Goal: Task Accomplishment & Management: Complete application form

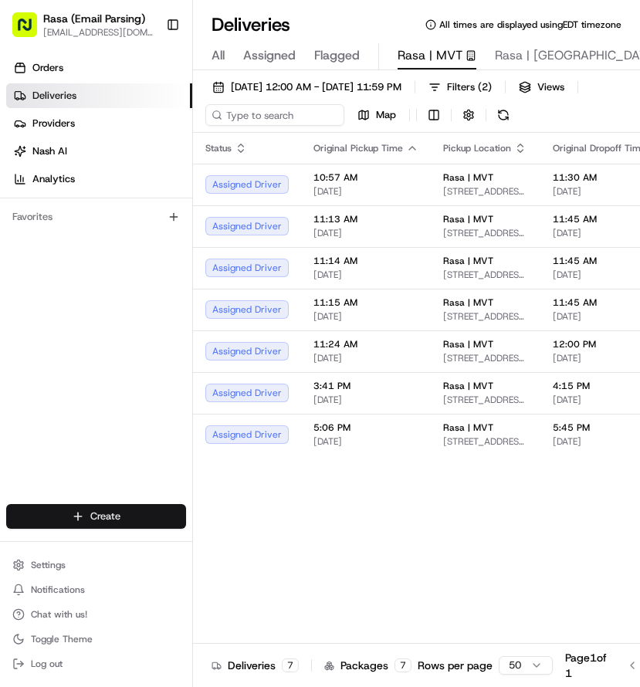
click at [85, 513] on html "Rasa (Email Parsing) mvt@rasa.co Toggle Sidebar Orders Deliveries Providers Nas…" at bounding box center [320, 343] width 640 height 687
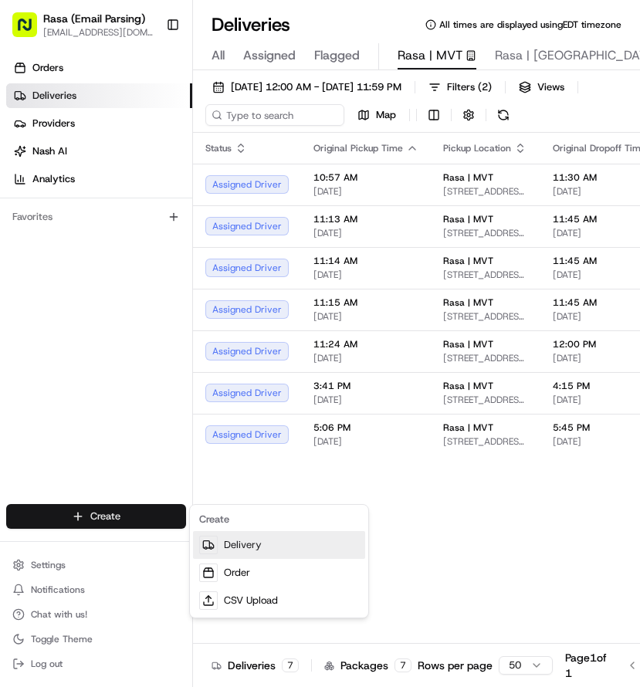
click at [252, 544] on link "Delivery" at bounding box center [279, 545] width 172 height 28
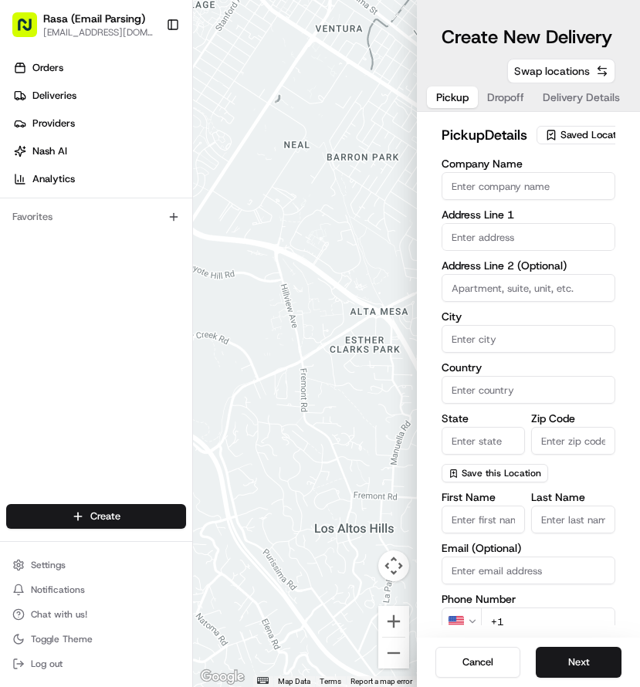
click at [600, 69] on button "Swap locations" at bounding box center [561, 71] width 108 height 25
click at [565, 142] on span "Saved Location" at bounding box center [594, 135] width 69 height 14
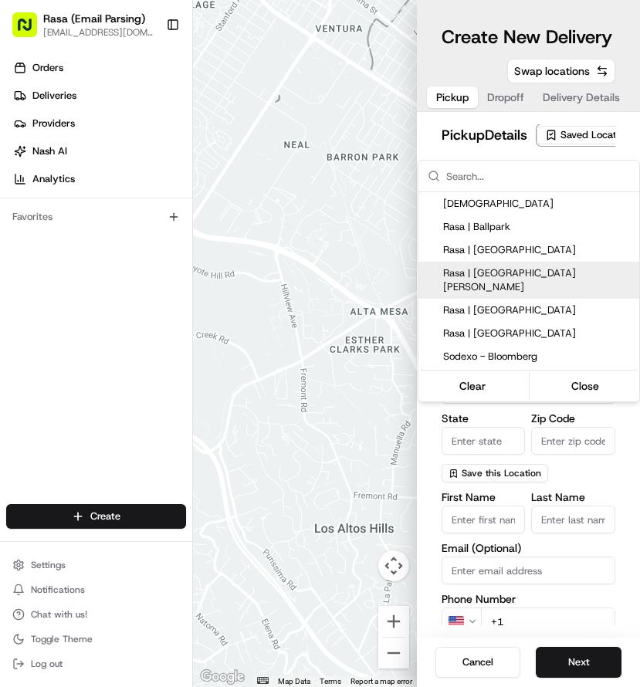
click at [541, 274] on span "Rasa | Mount Vernon" at bounding box center [538, 280] width 190 height 28
type input "Rasa | Mount Vernon"
type input "485 K St NW"
type input "Washington"
type input "US"
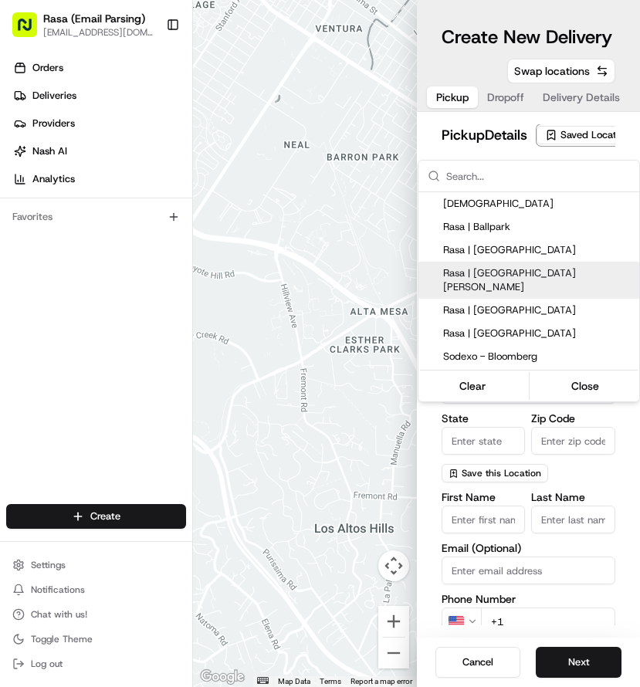
type input "DC"
type input "20001"
type input "+1 202 629 4329"
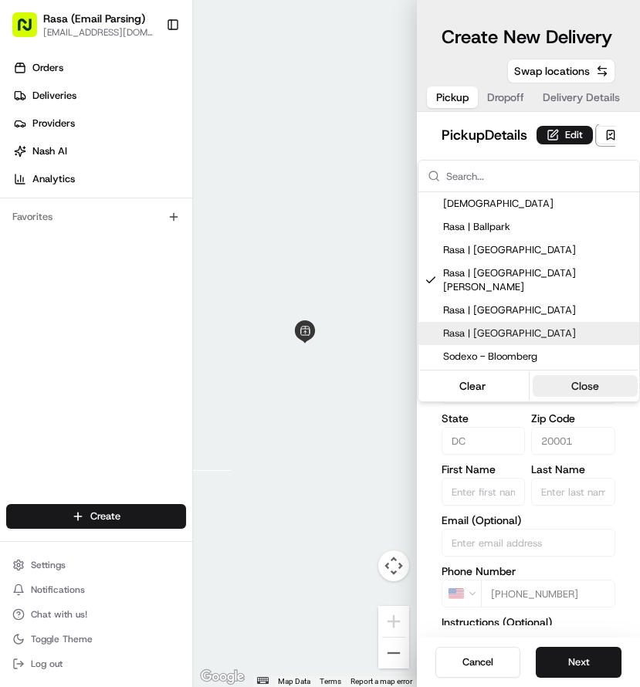
click at [584, 380] on button "Close" at bounding box center [586, 386] width 106 height 22
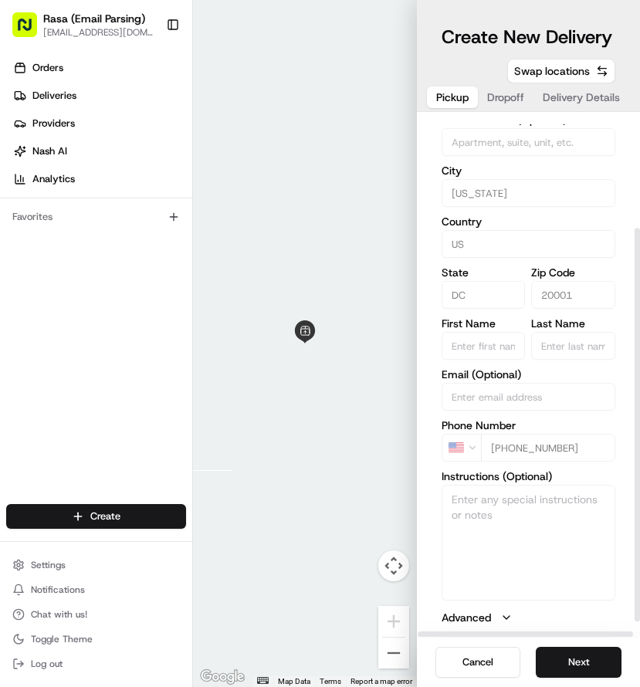
scroll to position [167, 0]
click at [585, 663] on button "Next" at bounding box center [579, 662] width 86 height 31
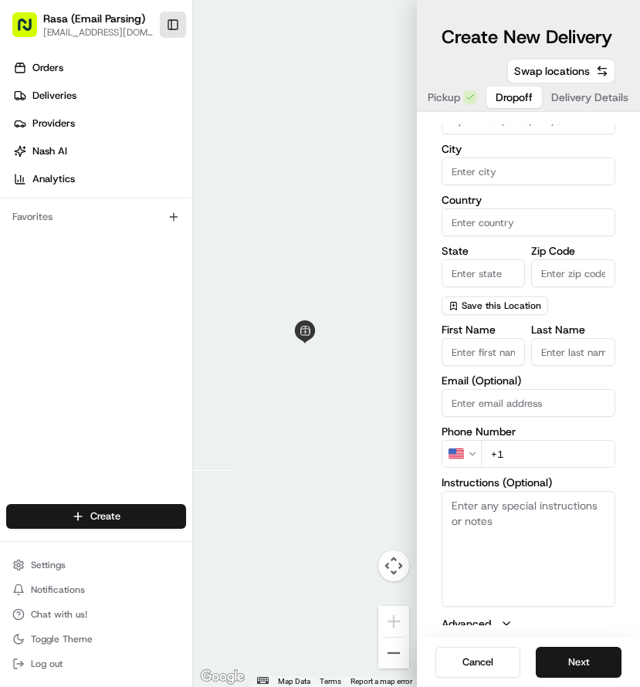
click at [169, 25] on button "Toggle Sidebar" at bounding box center [173, 25] width 26 height 26
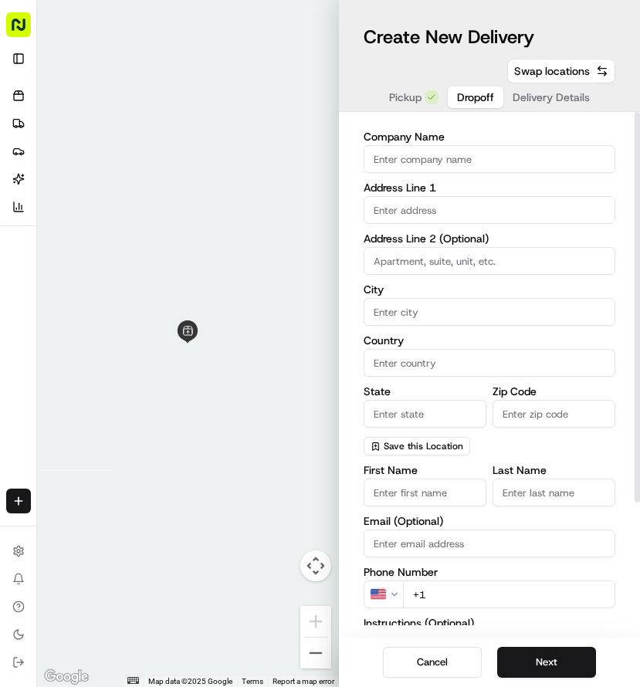
scroll to position [0, 0]
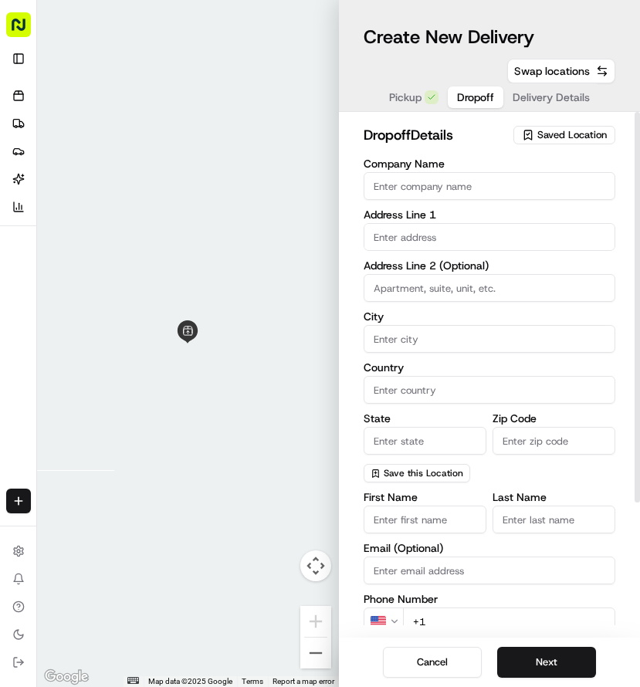
click at [428, 183] on input "Company Name" at bounding box center [490, 186] width 252 height 28
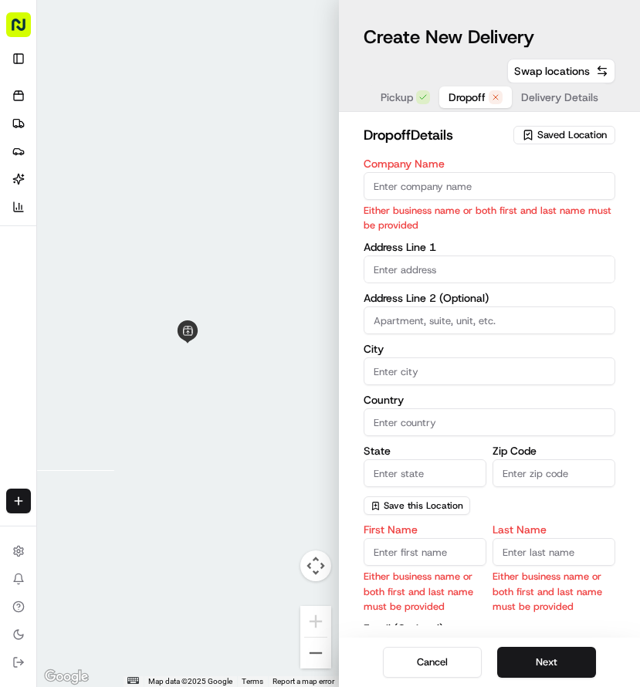
click at [424, 188] on input "Company Name" at bounding box center [490, 186] width 252 height 28
paste input "Georgetown Department of Government"
type input "Georgetown Department of Government"
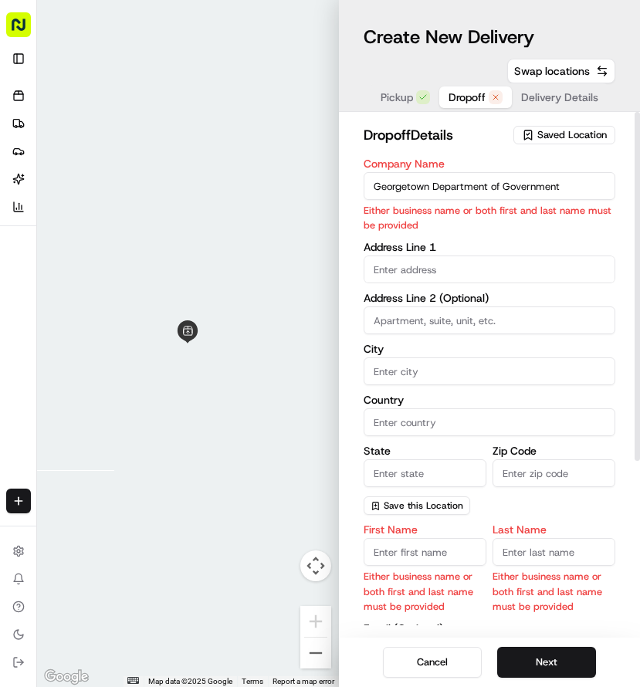
click at [426, 266] on body "Rasa (Email Parsing) mvt@rasa.co Toggle Sidebar Orders Deliveries Providers Nas…" at bounding box center [320, 343] width 640 height 687
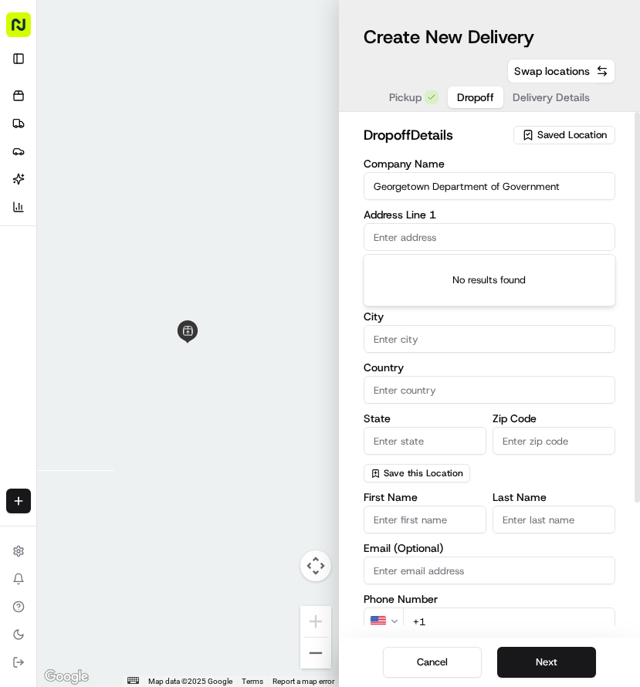
click at [415, 232] on input "text" at bounding box center [490, 237] width 252 height 28
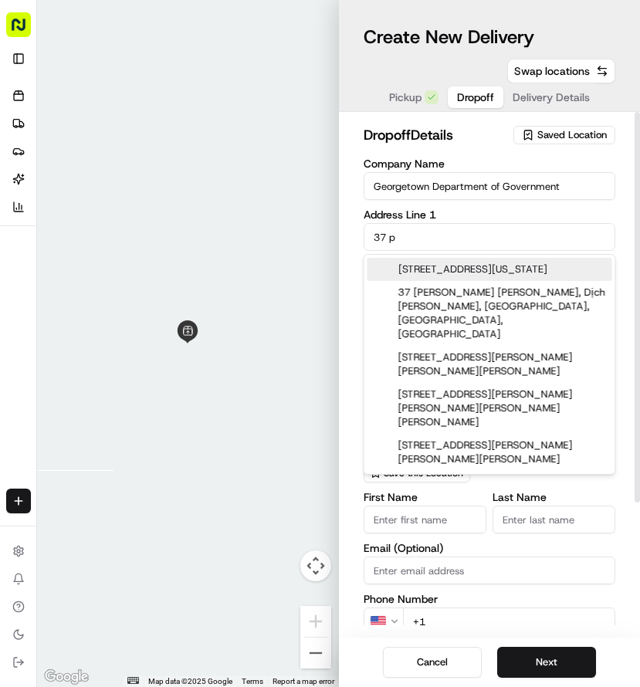
click at [506, 268] on div "37 P Street Northwest, Washington, DC" at bounding box center [489, 269] width 245 height 23
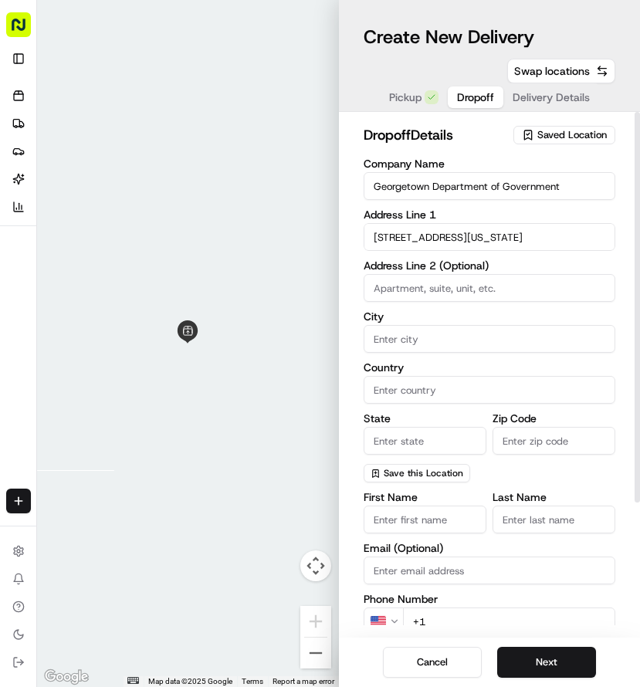
type input "[STREET_ADDRESS][US_STATE]"
type input "[US_STATE]"
type input "[GEOGRAPHIC_DATA]"
type input "DC"
type input "20001"
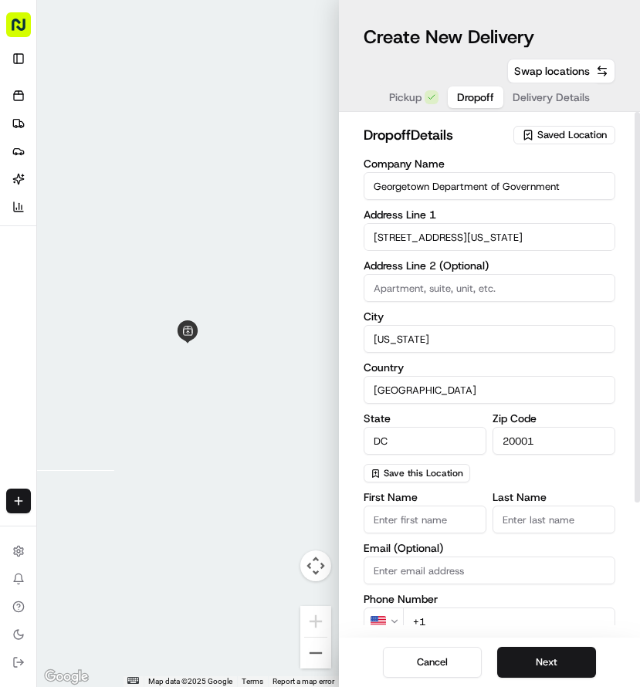
type input "37 P Street Northwest"
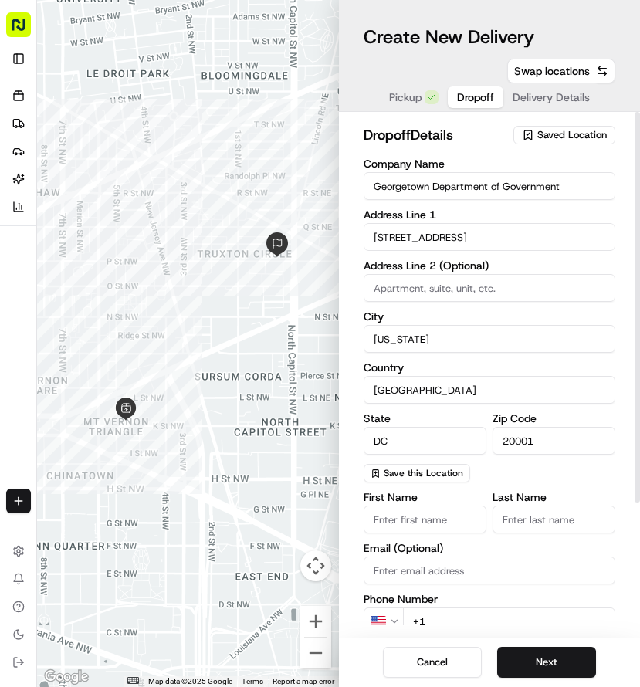
click at [551, 438] on input "20001" at bounding box center [553, 441] width 123 height 28
type input "20007"
click at [555, 477] on div "Company Name Georgetown Department of Government Address Line 1 37 P Street Nor…" at bounding box center [490, 320] width 252 height 324
click at [394, 284] on input at bounding box center [490, 288] width 252 height 28
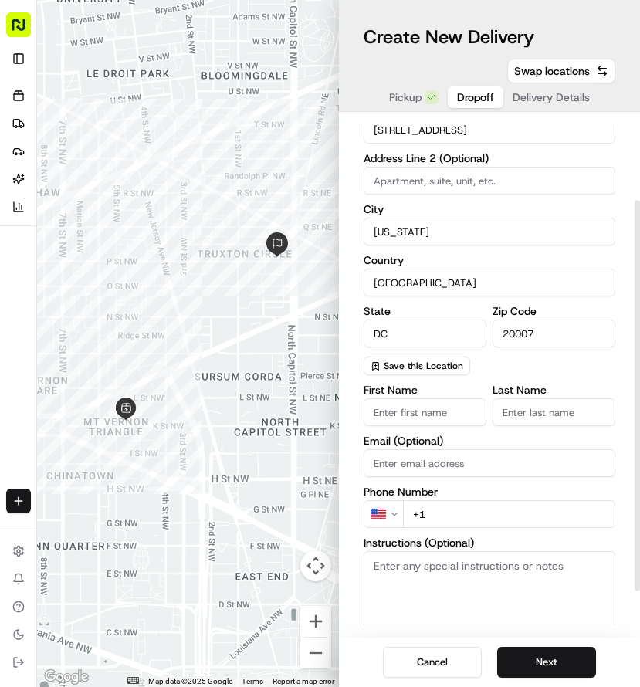
scroll to position [113, 0]
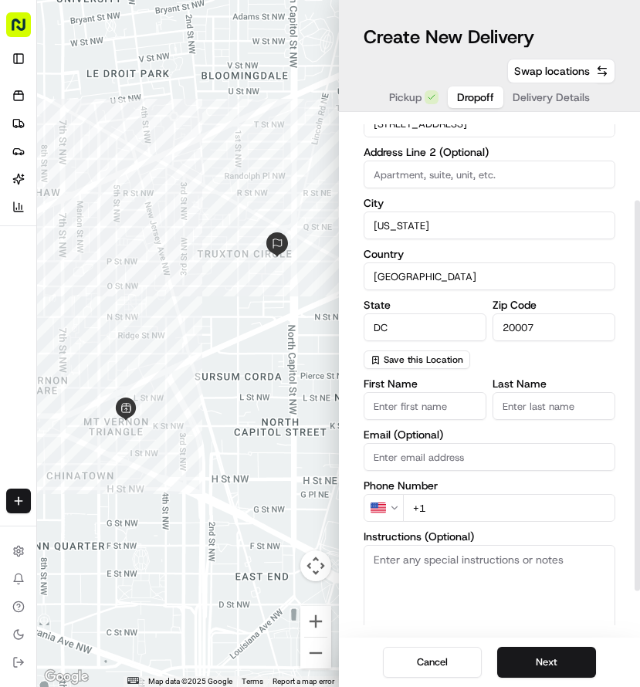
click at [414, 408] on input "First Name" at bounding box center [425, 406] width 123 height 28
type input "p"
type input "Perry"
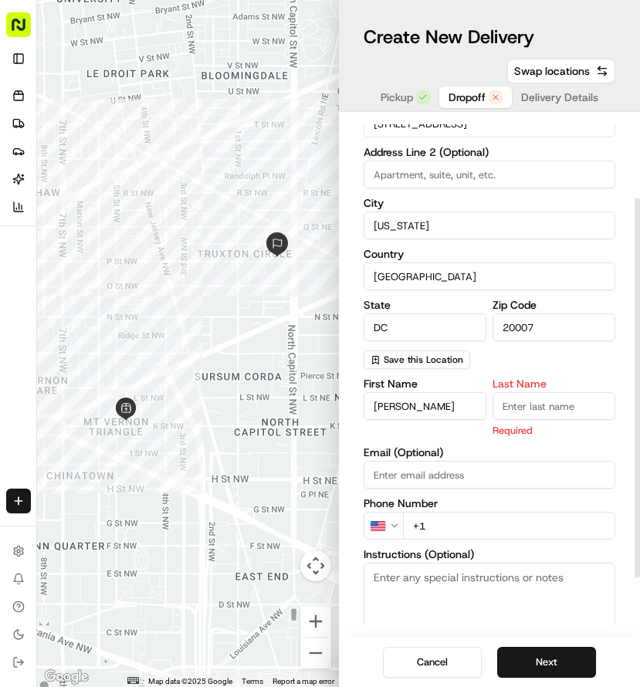
click at [546, 419] on input "Last Name" at bounding box center [553, 406] width 123 height 28
type input "Flores"
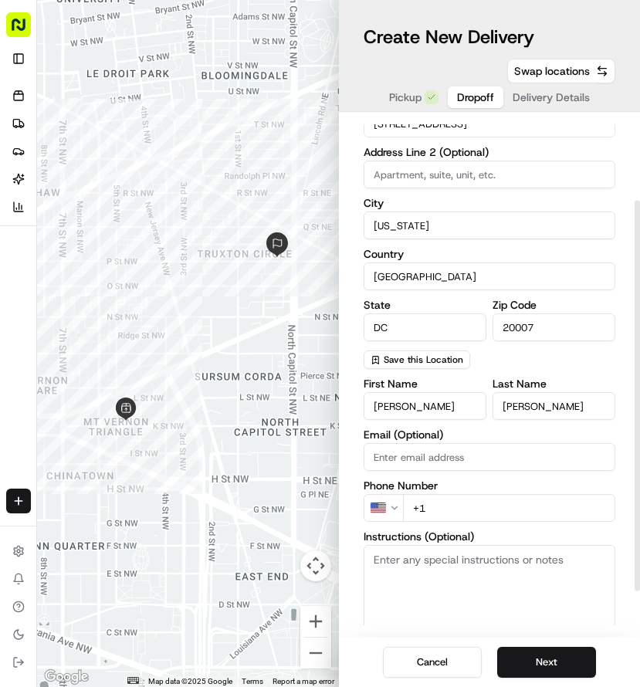
click at [541, 463] on input "Email (Optional)" at bounding box center [490, 457] width 252 height 28
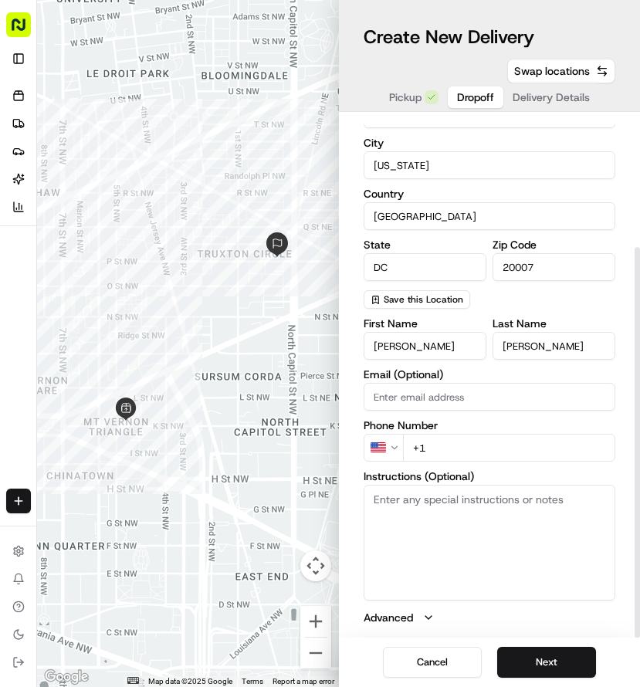
click at [465, 438] on input "+1" at bounding box center [509, 448] width 213 height 28
click at [448, 444] on input "+1" at bounding box center [509, 448] width 213 height 28
type input "+1 954 235 6263"
click at [403, 501] on textarea "Instructions (Optional)" at bounding box center [490, 543] width 252 height 116
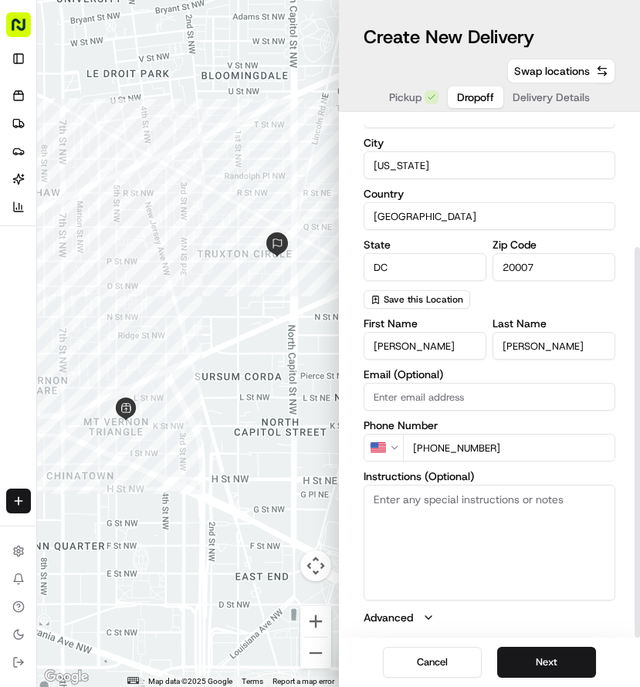
paste textarea "Call contact number (954) 235 6263 upon arrival and wait for them to receive th…"
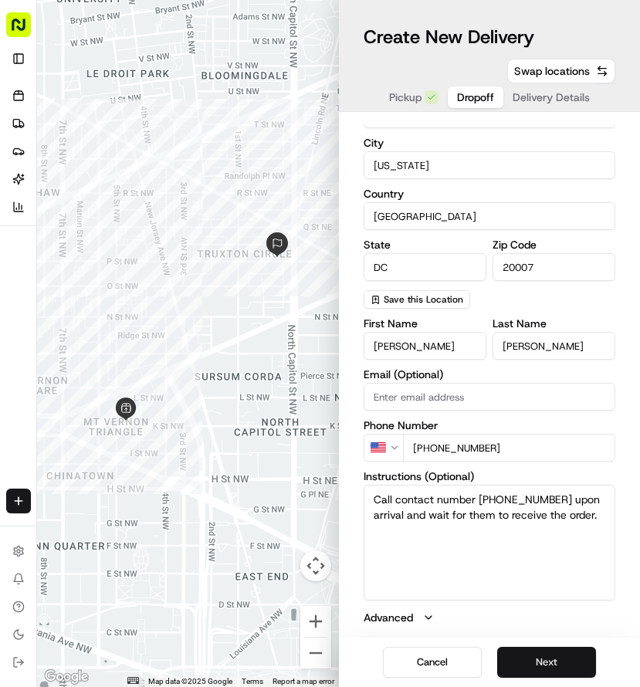
type textarea "Call contact number (954) 235 6263 upon arrival and wait for them to receive th…"
click at [554, 654] on button "Next" at bounding box center [546, 662] width 99 height 31
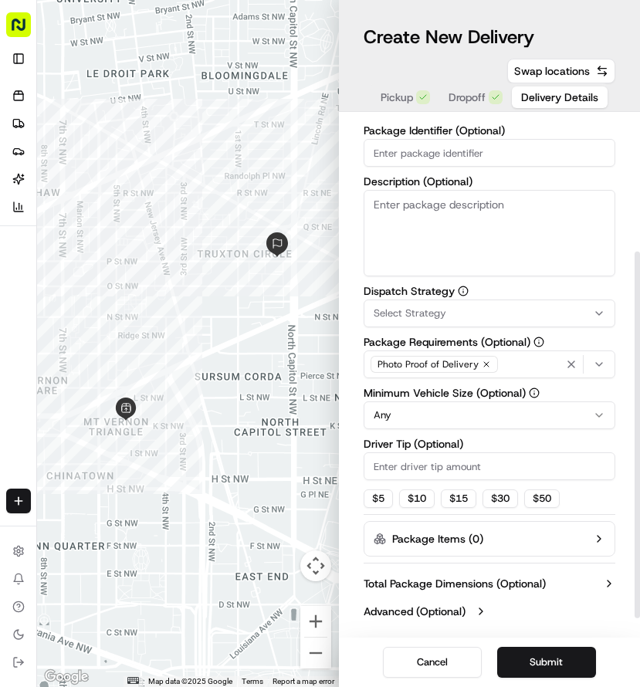
scroll to position [0, 0]
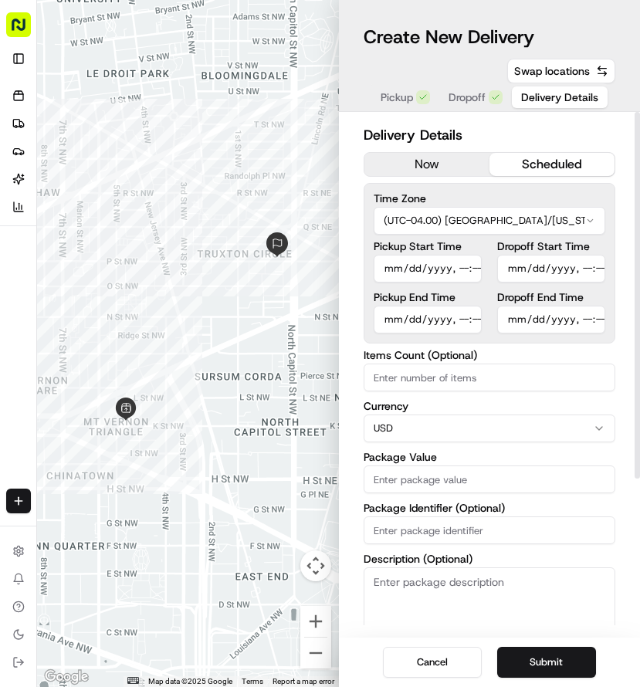
click at [548, 165] on button "scheduled" at bounding box center [551, 164] width 125 height 23
click at [406, 267] on input "Pickup Start Time" at bounding box center [428, 269] width 108 height 28
click at [410, 275] on input "Pickup Start Time" at bounding box center [428, 269] width 108 height 28
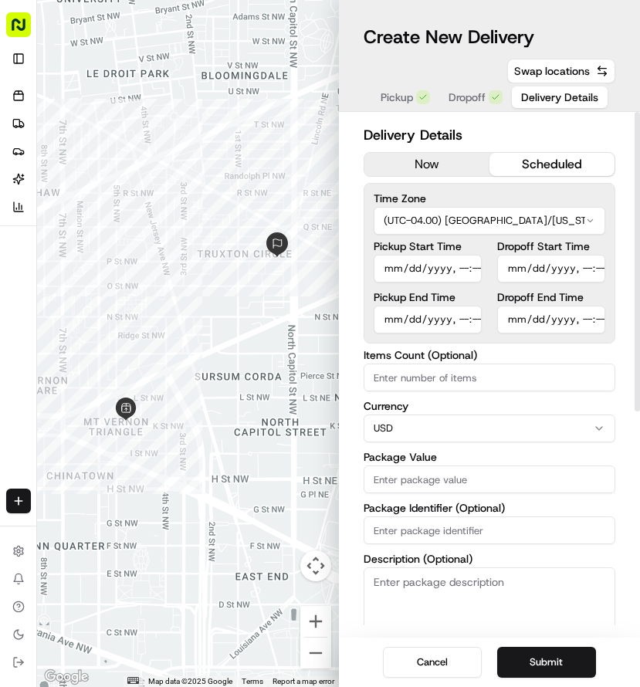
click at [392, 273] on input "Pickup Start Time" at bounding box center [428, 269] width 108 height 28
click at [448, 292] on label "Pickup End Time" at bounding box center [428, 297] width 108 height 11
click at [448, 306] on input "Pickup End Time" at bounding box center [428, 320] width 108 height 28
click at [418, 316] on input "Pickup End Time" at bounding box center [428, 320] width 108 height 28
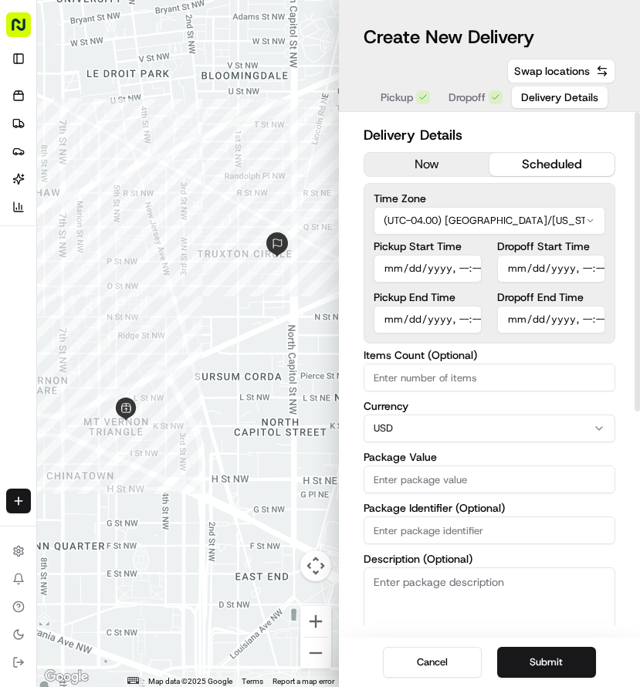
click at [418, 316] on input "Pickup End Time" at bounding box center [428, 320] width 108 height 28
click at [391, 319] on input "Pickup End Time" at bounding box center [428, 320] width 108 height 28
click at [385, 276] on input "Pickup Start Time" at bounding box center [428, 269] width 108 height 28
click at [469, 266] on input "Pickup Start Time" at bounding box center [428, 269] width 108 height 28
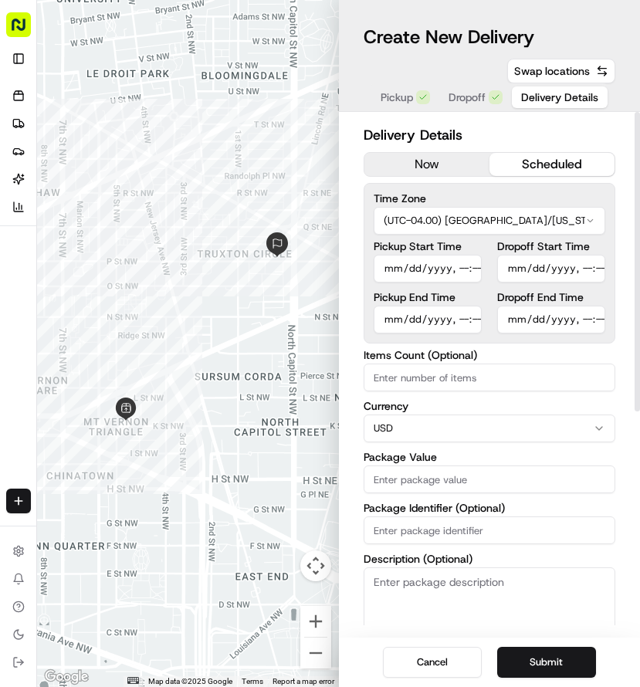
click at [394, 266] on input "Pickup Start Time" at bounding box center [428, 269] width 108 height 28
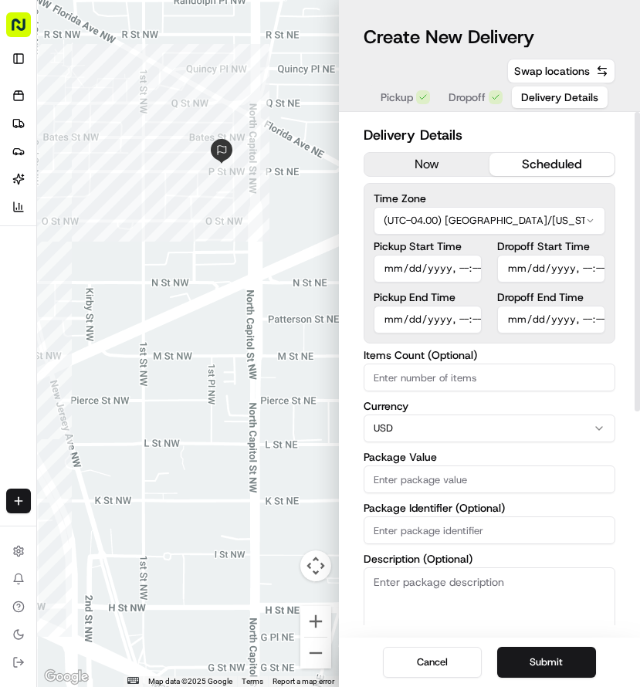
type input "2025-08-19T10:30"
click at [541, 270] on input "Dropoff Start Time" at bounding box center [551, 269] width 108 height 28
click at [519, 272] on input "Dropoff Start Time" at bounding box center [551, 269] width 108 height 28
click at [576, 268] on input "Dropoff Start Time" at bounding box center [551, 269] width 108 height 28
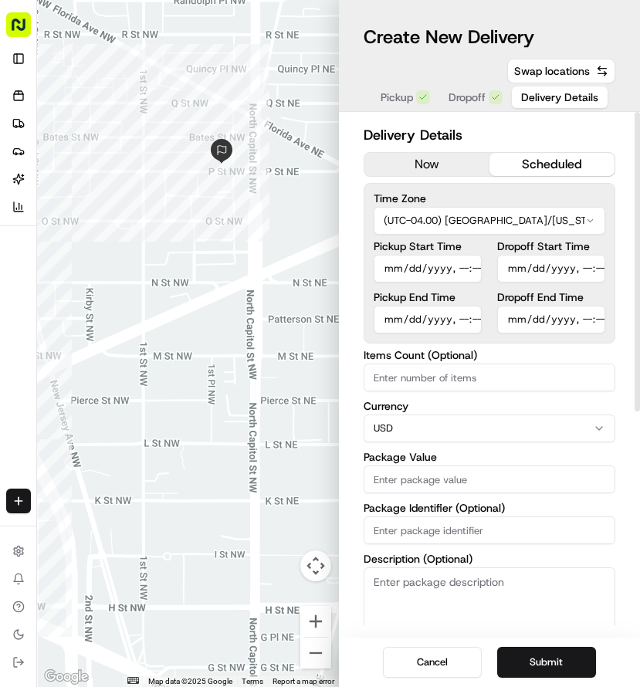
click at [590, 266] on input "Dropoff Start Time" at bounding box center [551, 269] width 108 height 28
type input "[DATE]T11:02"
click at [590, 538] on input "Package Identifier (Optional)" at bounding box center [490, 530] width 252 height 28
click at [462, 316] on input "Pickup End Time" at bounding box center [428, 320] width 108 height 28
type input "2025-08-19T10:31"
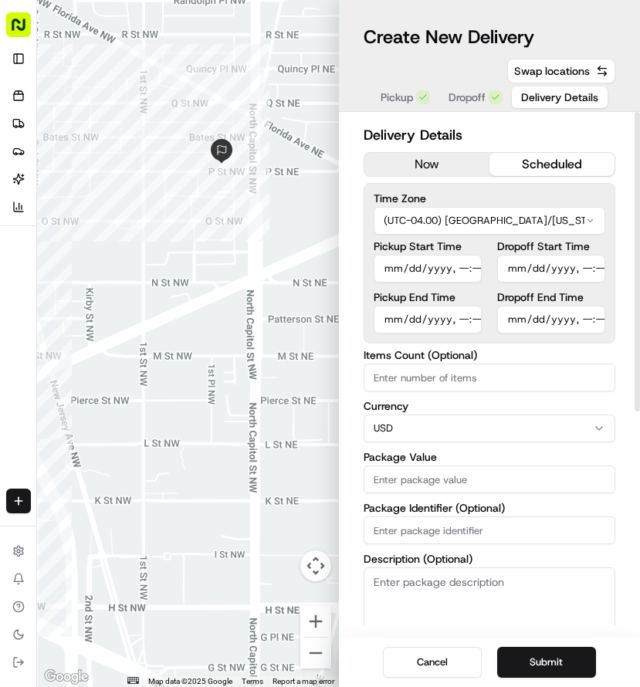
click at [541, 372] on input "Items Count (Optional)" at bounding box center [490, 378] width 252 height 28
click at [558, 320] on input "Dropoff End Time" at bounding box center [551, 320] width 108 height 28
click at [585, 269] on input "Dropoff Start Time" at bounding box center [551, 269] width 108 height 28
click at [595, 269] on input "Dropoff Start Time" at bounding box center [551, 269] width 108 height 28
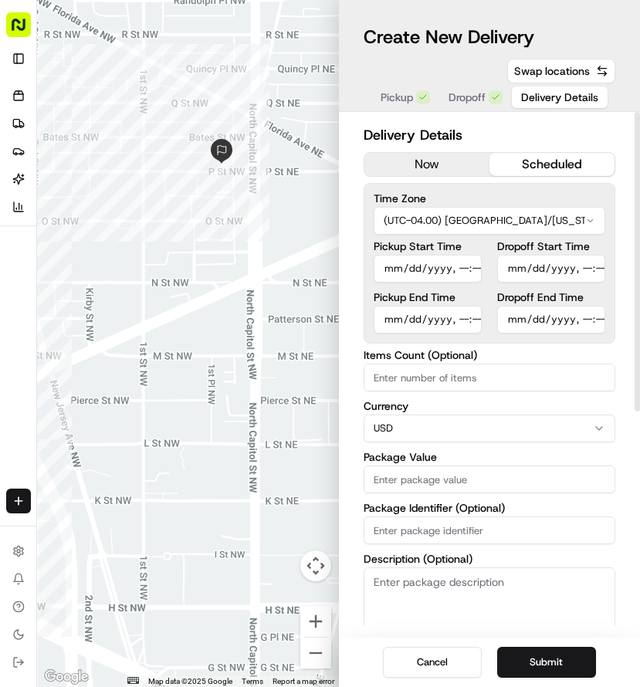
click at [595, 269] on input "Dropoff Start Time" at bounding box center [551, 269] width 108 height 28
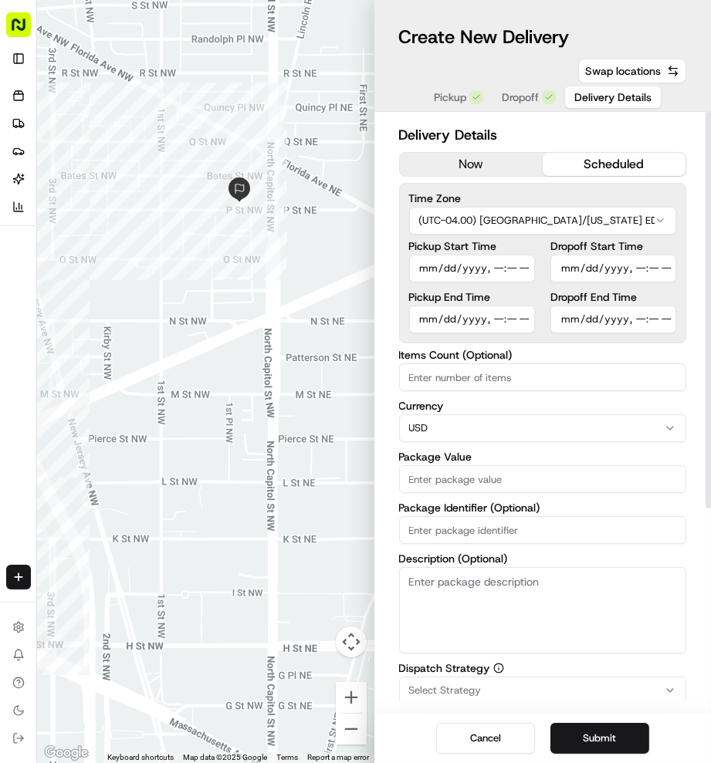
click at [649, 261] on input "Dropoff Start Time" at bounding box center [613, 269] width 126 height 28
type input "[DATE]T11:15"
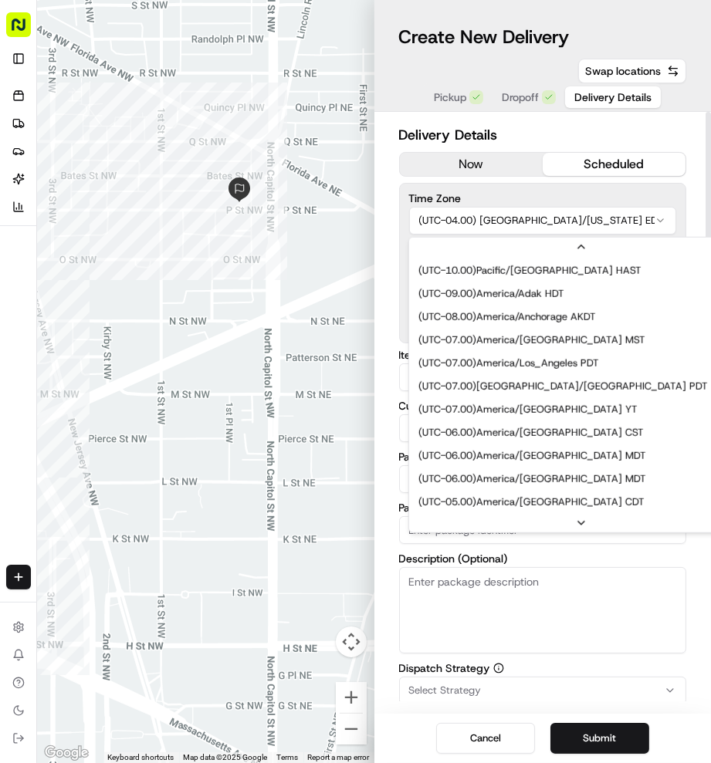
click at [668, 210] on html "Rasa (Email Parsing) mvt@rasa.co Toggle Sidebar Orders Deliveries Providers Nas…" at bounding box center [355, 381] width 711 height 763
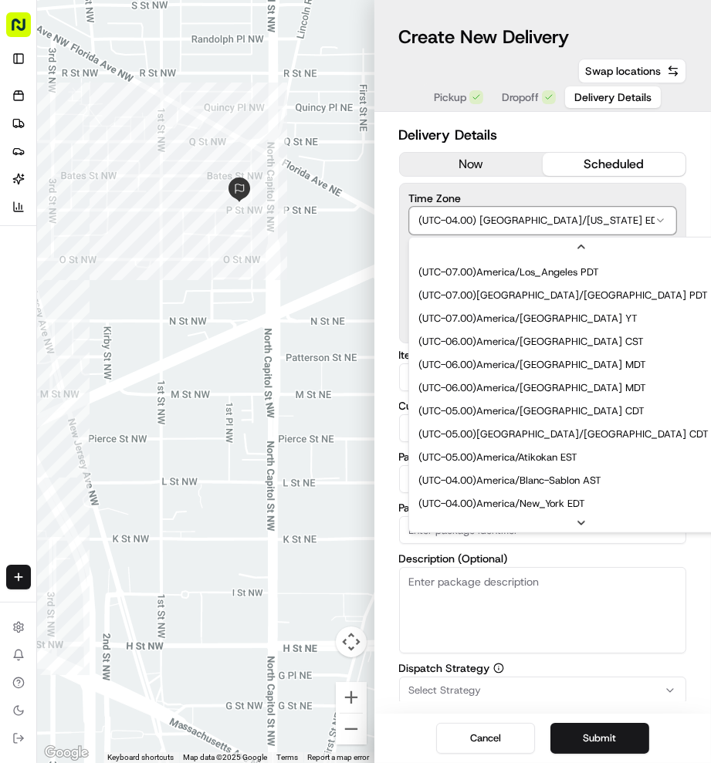
click at [666, 181] on html "Rasa (Email Parsing) mvt@rasa.co Toggle Sidebar Orders Deliveries Providers Nas…" at bounding box center [355, 381] width 711 height 763
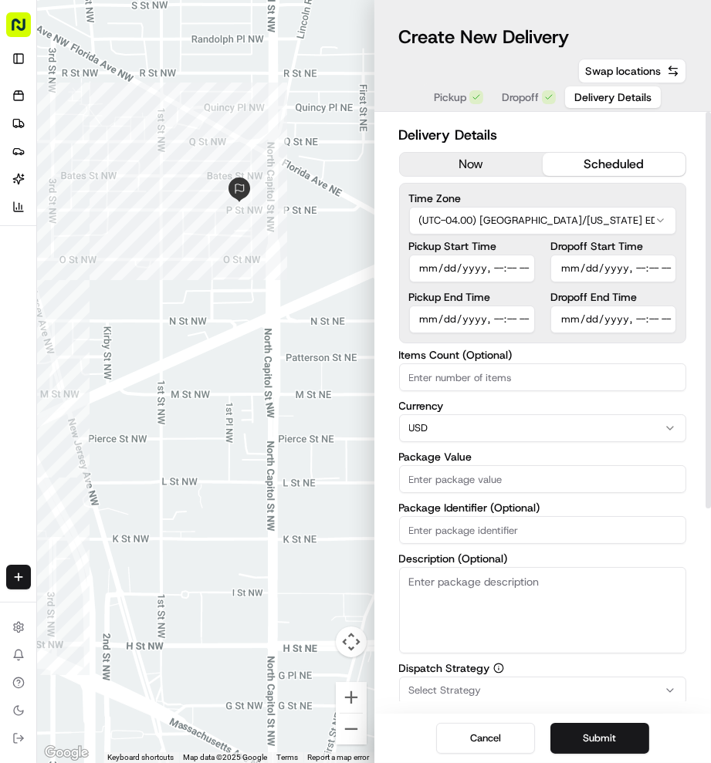
click at [638, 313] on input "Dropoff End Time" at bounding box center [613, 320] width 126 height 28
type input "2025-08-19T11:16"
click at [662, 311] on input "Dropoff End Time" at bounding box center [613, 320] width 126 height 28
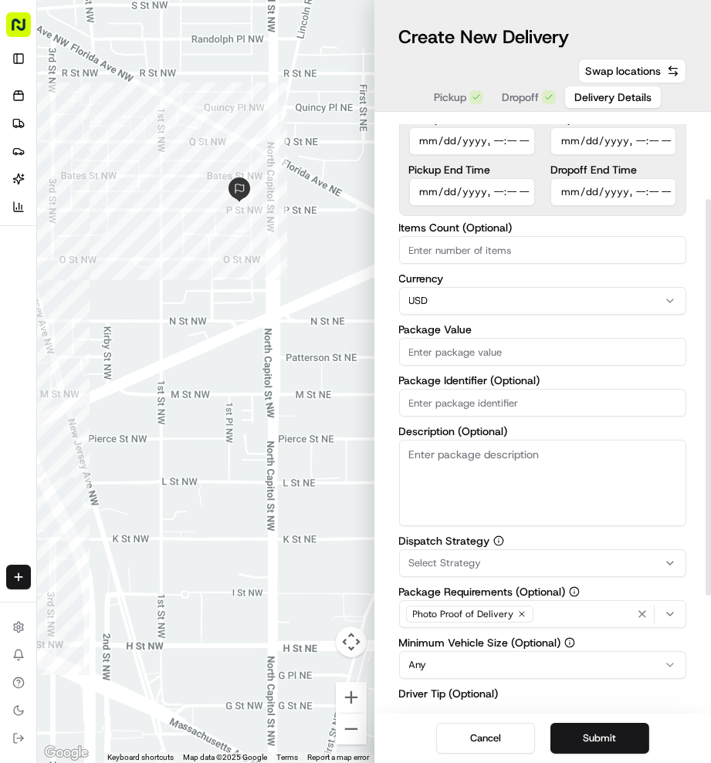
scroll to position [129, 0]
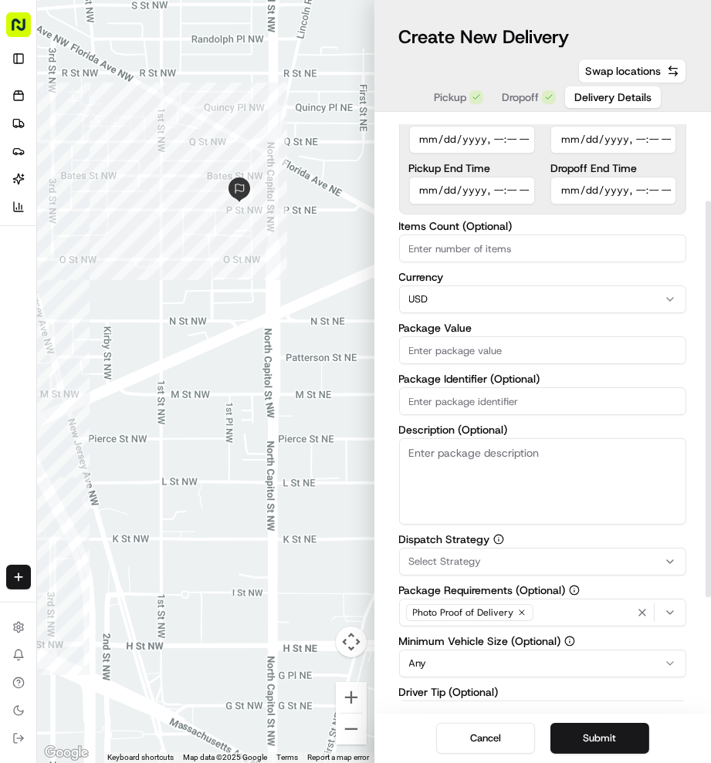
click at [476, 347] on input "Package Value" at bounding box center [543, 351] width 288 height 28
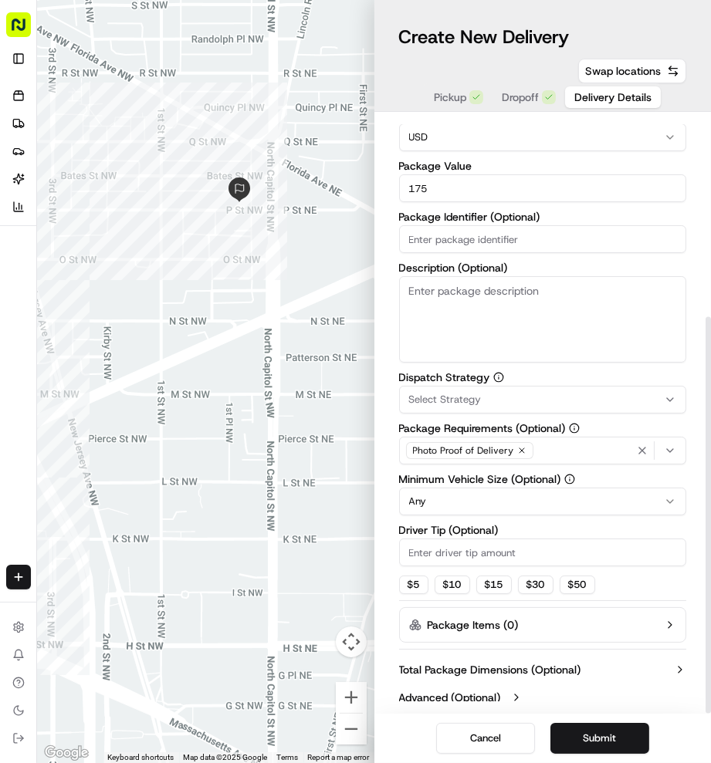
scroll to position [299, 0]
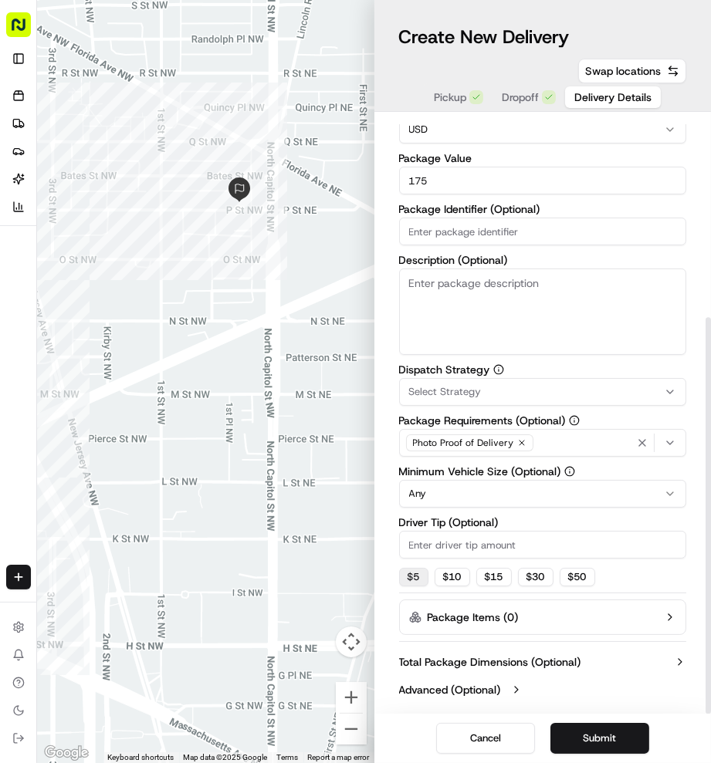
type input "175"
click at [427, 578] on button "$ 5" at bounding box center [413, 577] width 29 height 19
type input "5"
click at [594, 686] on button "Submit" at bounding box center [599, 738] width 99 height 31
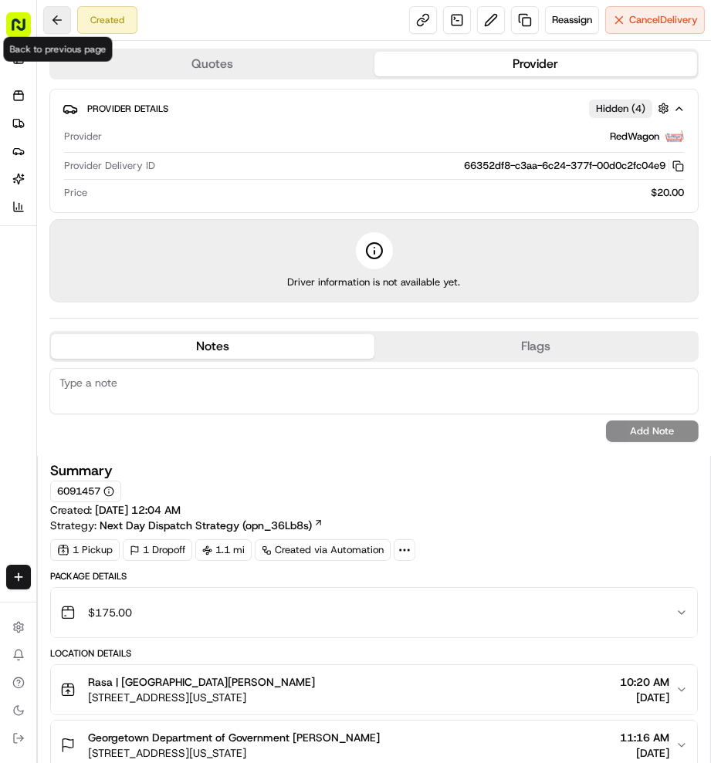
click at [54, 16] on button at bounding box center [57, 20] width 28 height 28
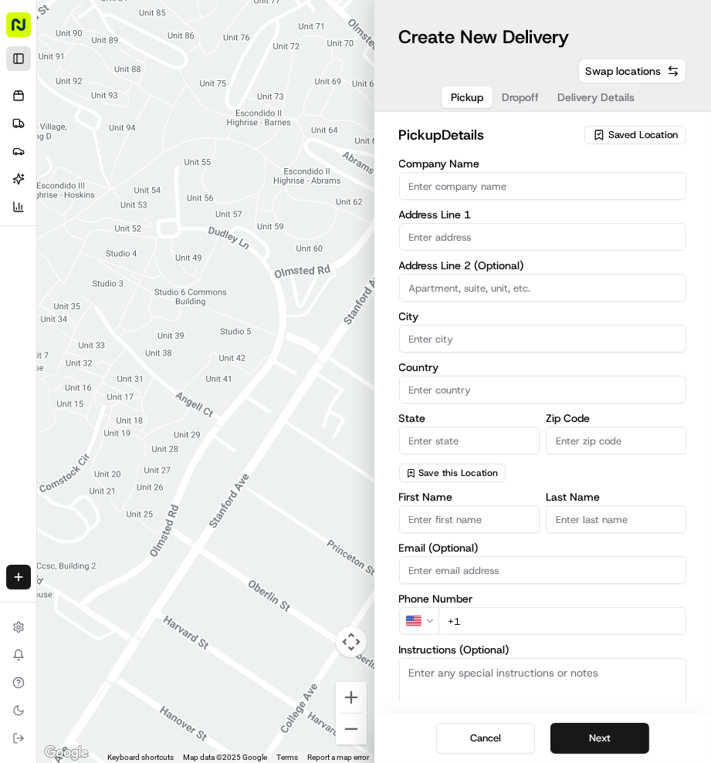
click at [25, 59] on button "Toggle Sidebar" at bounding box center [18, 58] width 25 height 25
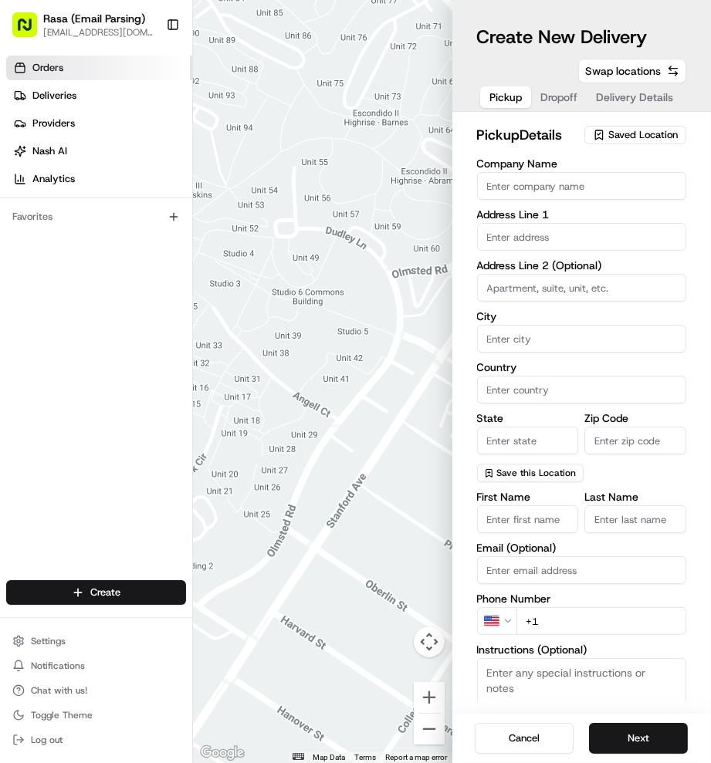
click at [49, 69] on span "Orders" at bounding box center [47, 68] width 31 height 14
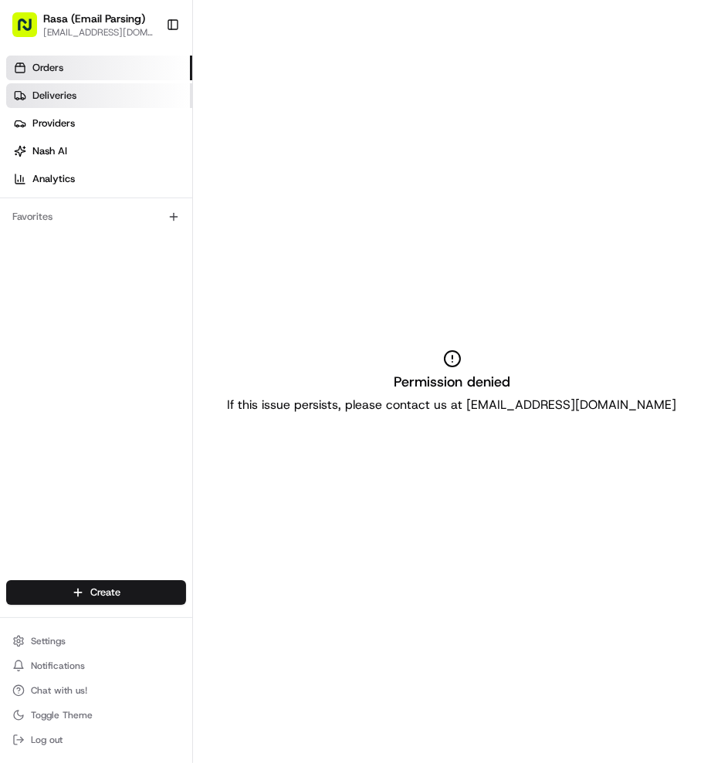
click at [90, 86] on link "Deliveries" at bounding box center [99, 95] width 186 height 25
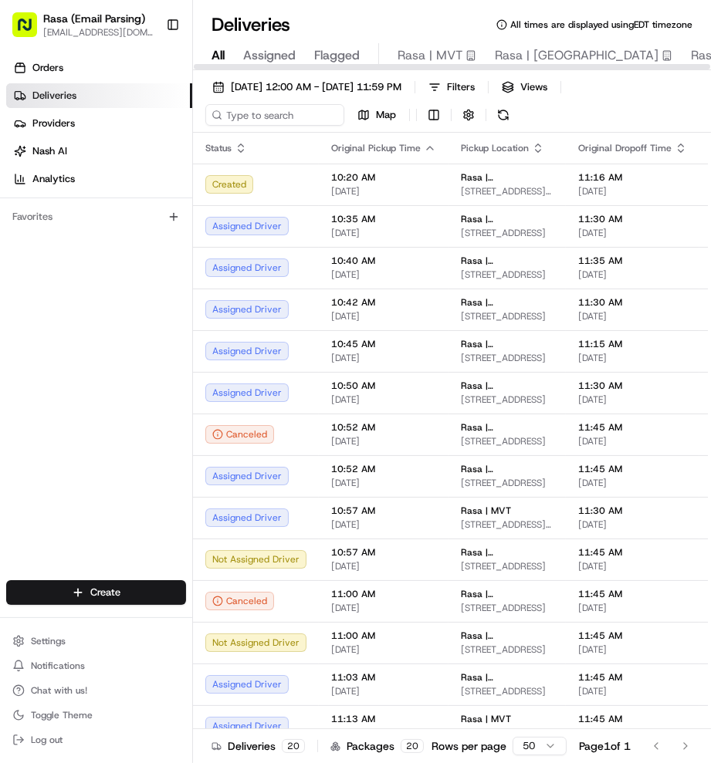
click at [428, 68] on div at bounding box center [452, 66] width 516 height 5
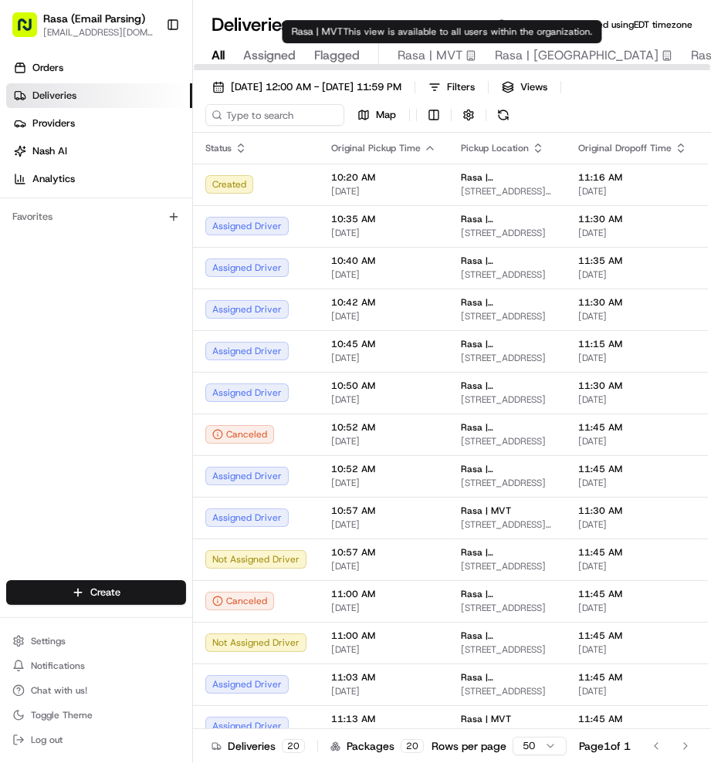
click at [431, 59] on span "Rasa | MVT" at bounding box center [430, 55] width 65 height 19
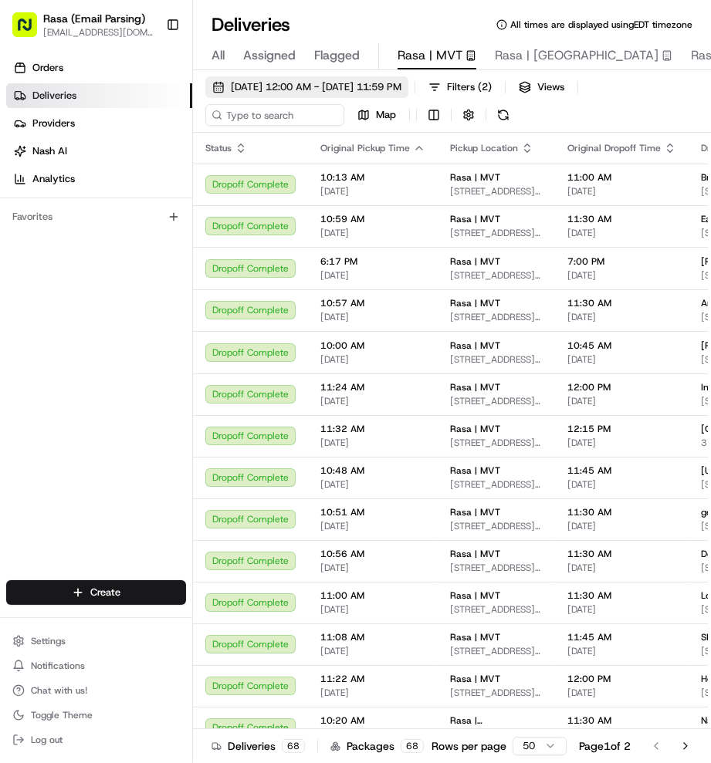
click at [376, 81] on span "[DATE] 12:00 AM - [DATE] 11:59 PM" at bounding box center [316, 87] width 171 height 14
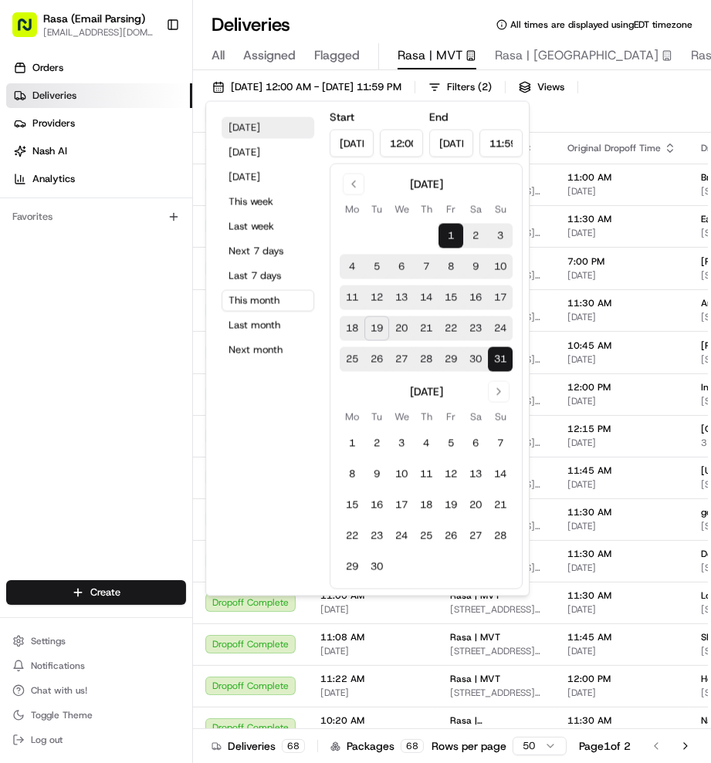
click at [266, 127] on button "[DATE]" at bounding box center [268, 128] width 93 height 22
type input "[DATE]"
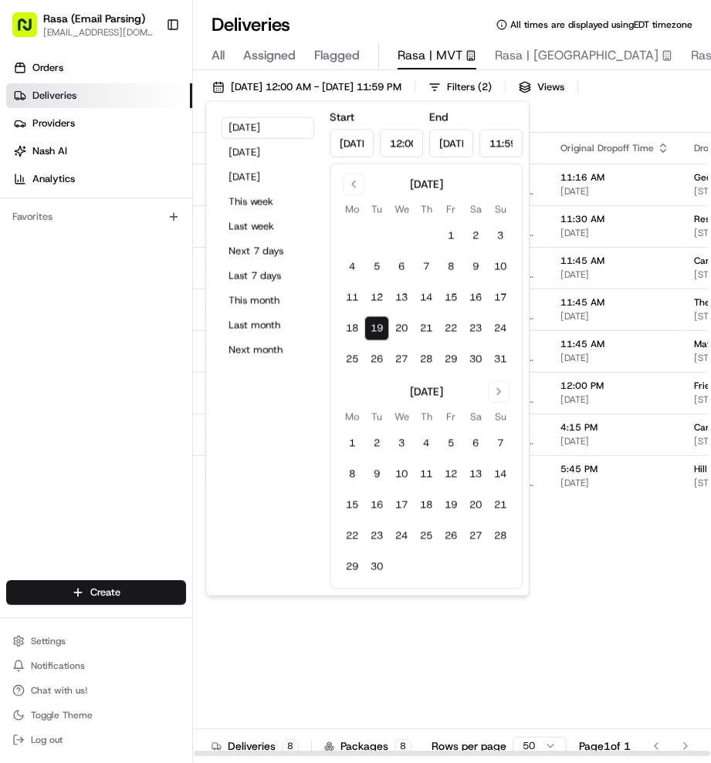
click at [637, 553] on div "Status Original Pickup Time Pickup Location Original Dropoff Time Dropoff Locat…" at bounding box center [615, 445] width 845 height 624
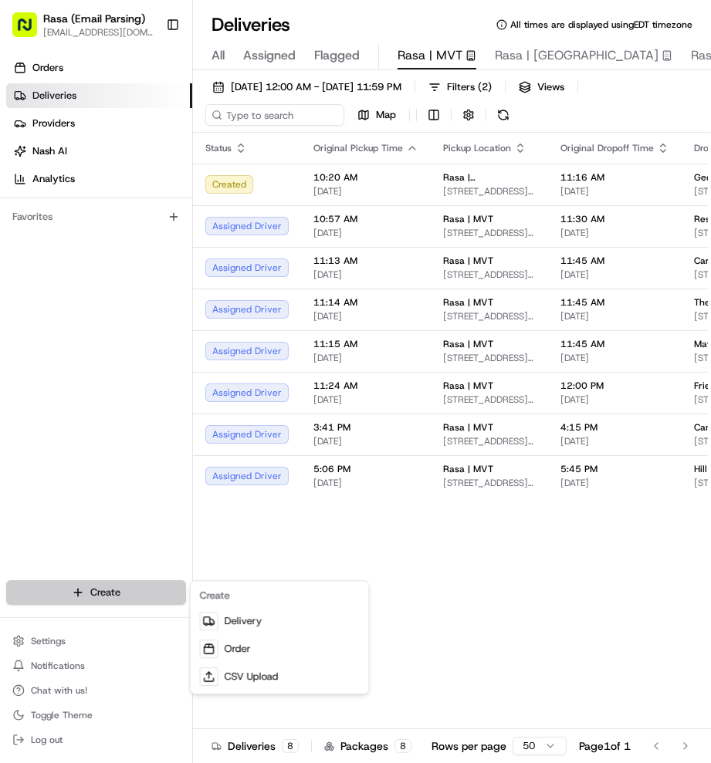
click at [113, 584] on html "Rasa (Email Parsing) [EMAIL_ADDRESS][DOMAIN_NAME] Toggle Sidebar Orders Deliver…" at bounding box center [355, 381] width 711 height 763
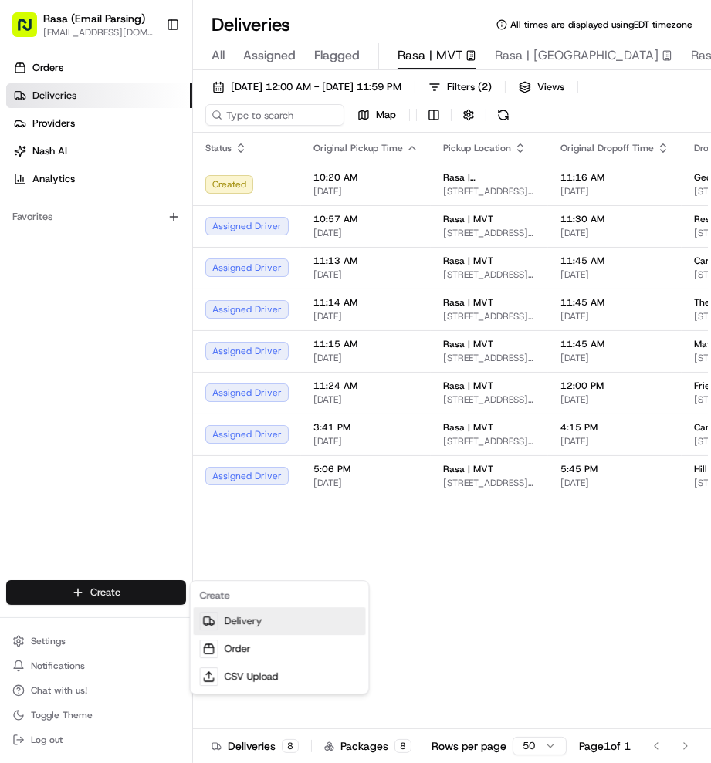
click at [243, 616] on link "Delivery" at bounding box center [280, 621] width 172 height 28
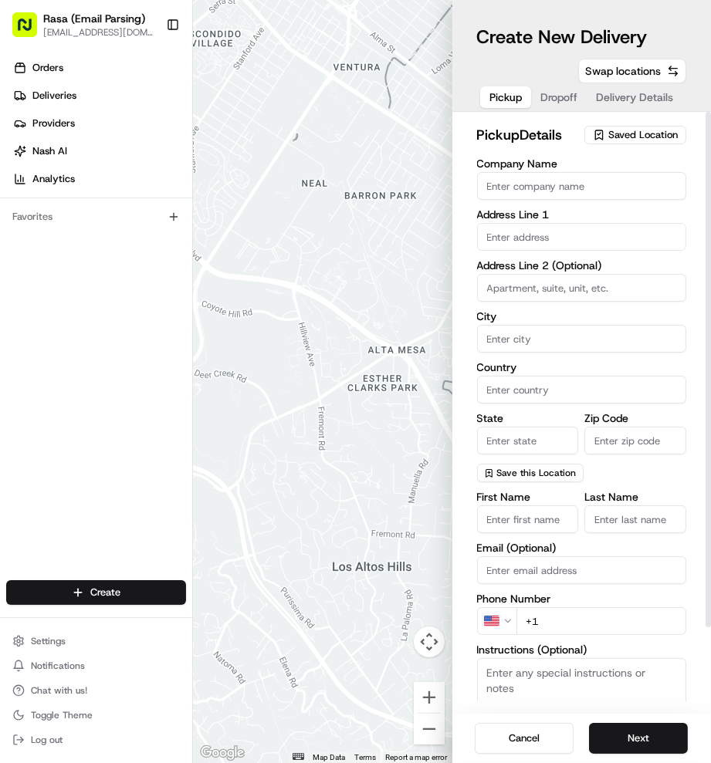
click at [619, 130] on span "Saved Location" at bounding box center [642, 135] width 69 height 14
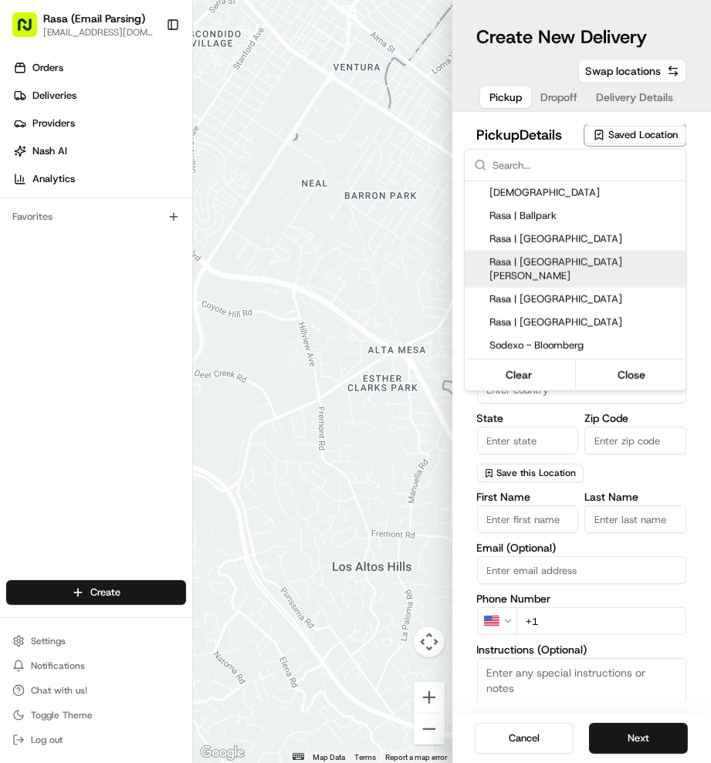
click at [566, 258] on span "Rasa | [GEOGRAPHIC_DATA][PERSON_NAME]" at bounding box center [584, 269] width 190 height 28
type input "Rasa | [GEOGRAPHIC_DATA][PERSON_NAME]"
type input "[STREET_ADDRESS]"
type input "[US_STATE]"
type input "US"
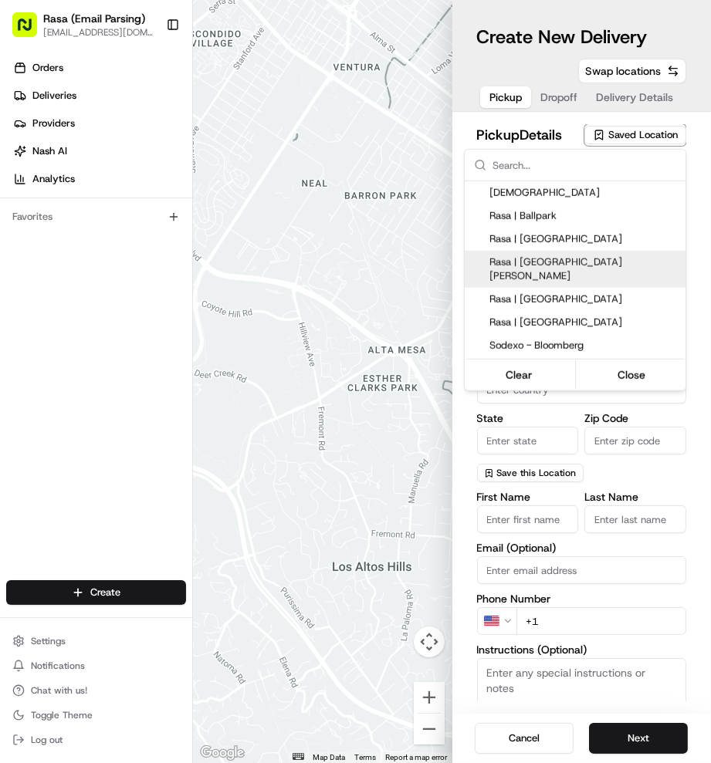
type input "DC"
type input "20001"
type input "[PHONE_NUMBER]"
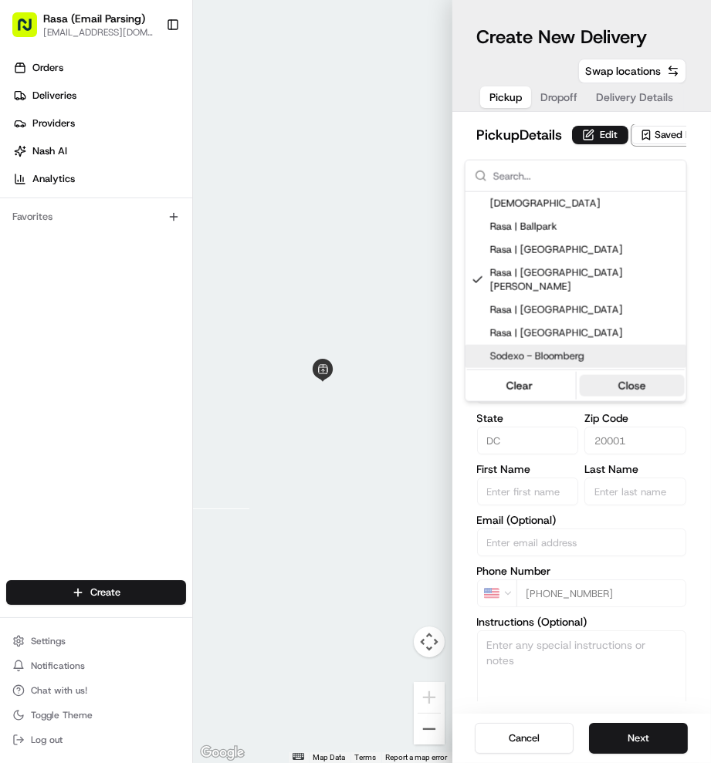
click at [643, 375] on button "Close" at bounding box center [632, 386] width 106 height 22
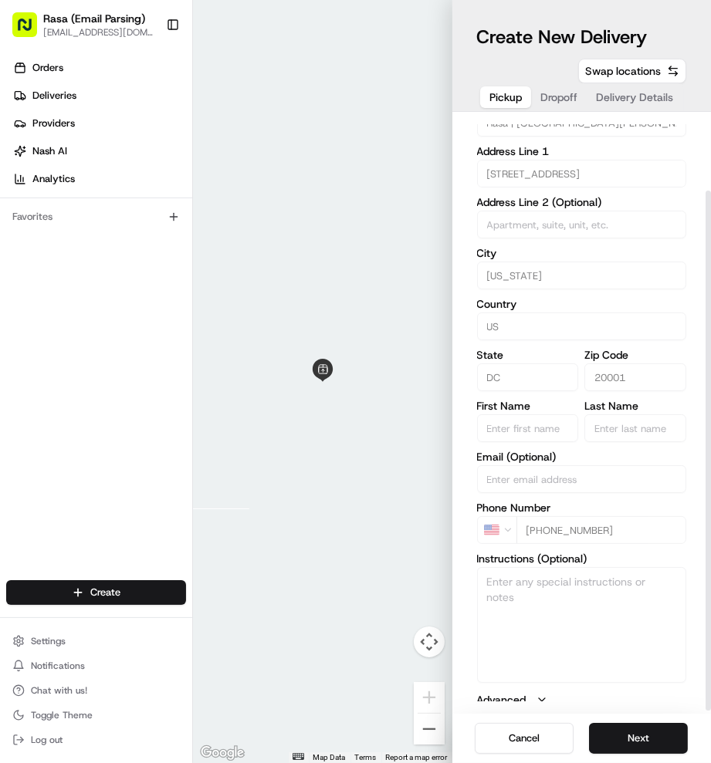
scroll to position [90, 0]
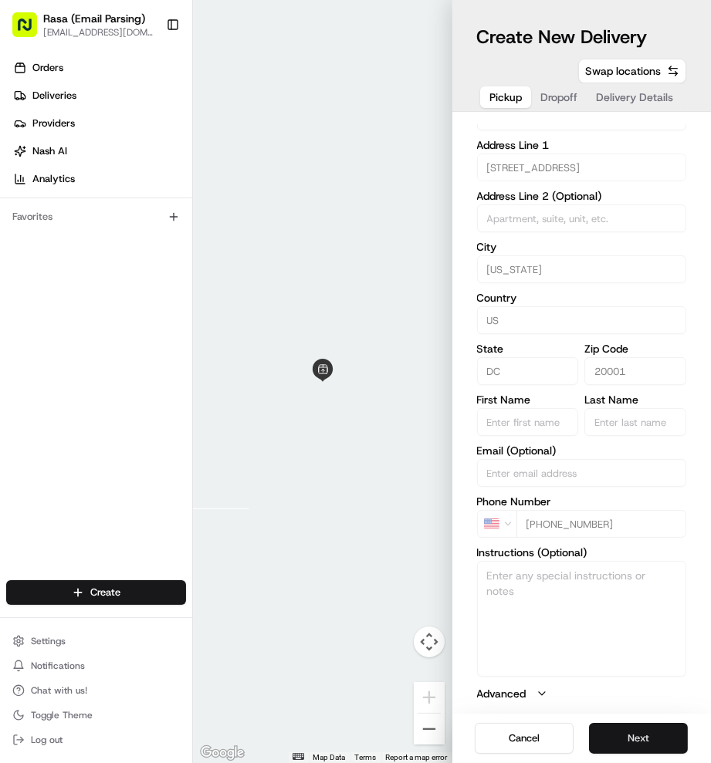
click at [647, 733] on button "Next" at bounding box center [638, 738] width 99 height 31
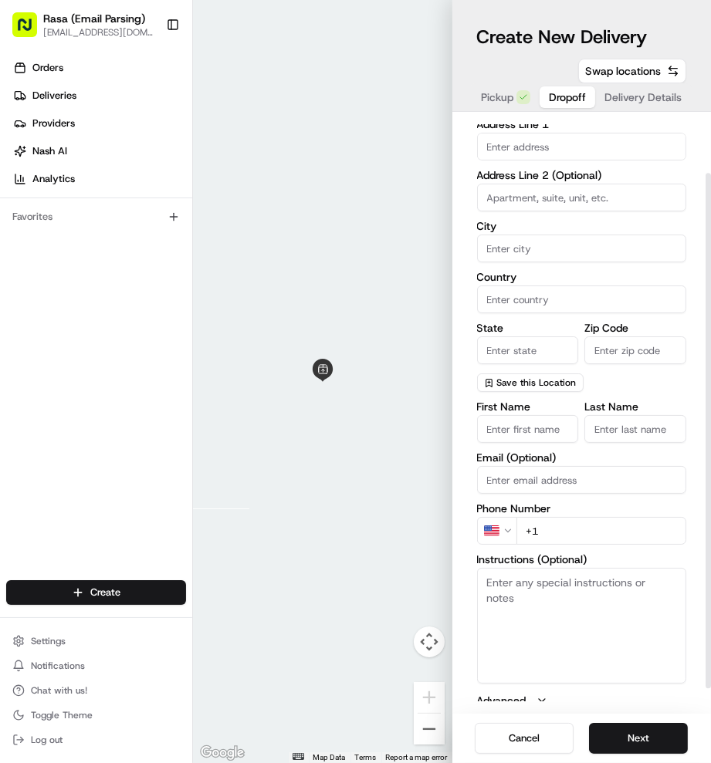
scroll to position [0, 0]
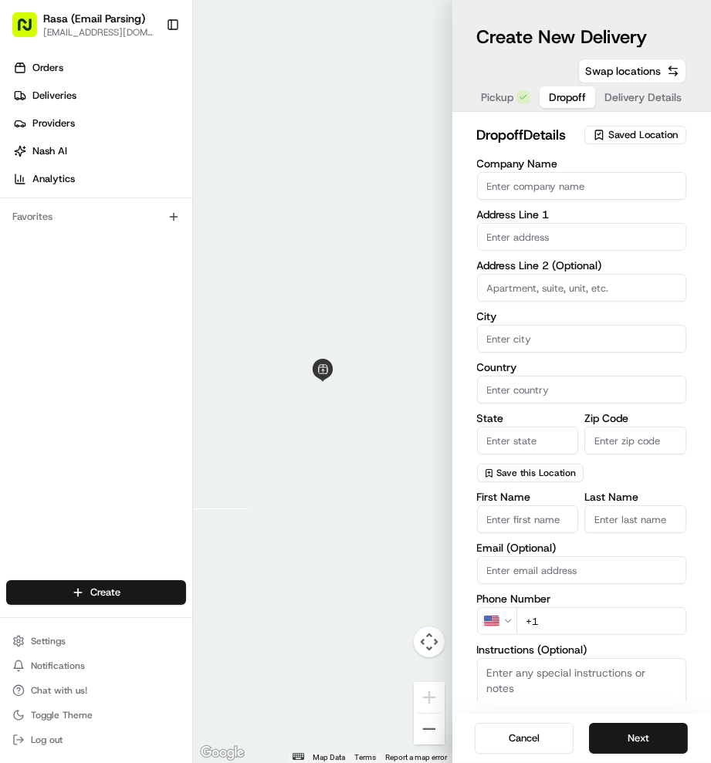
click at [524, 186] on input "Company Name" at bounding box center [582, 186] width 210 height 28
paste input "Hall of Science, American Universit"
click at [519, 237] on input "text" at bounding box center [582, 237] width 210 height 28
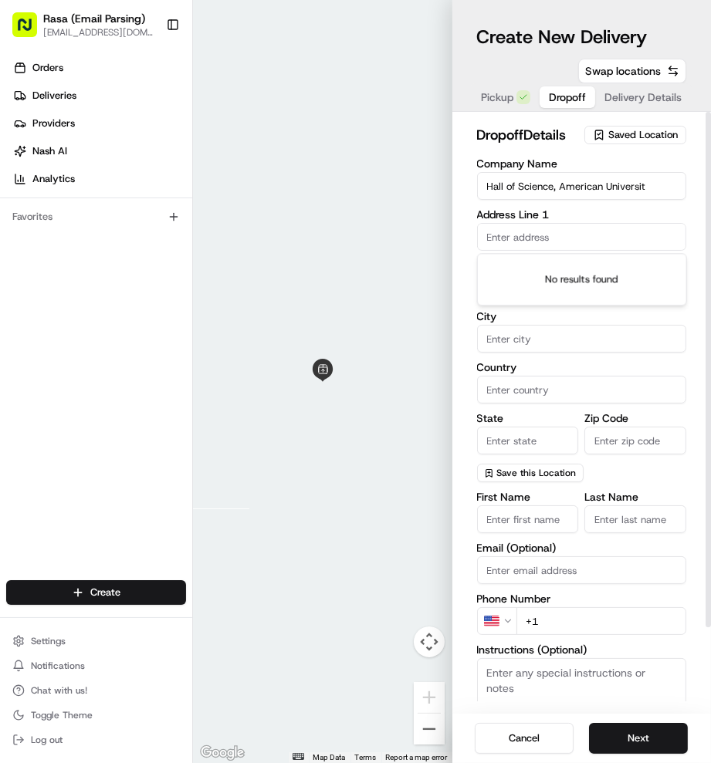
click at [655, 188] on input "Hall of Science, American Universit" at bounding box center [582, 186] width 210 height 28
type input "Hall of Science, [GEOGRAPHIC_DATA]"
click at [577, 233] on input "text" at bounding box center [582, 237] width 210 height 28
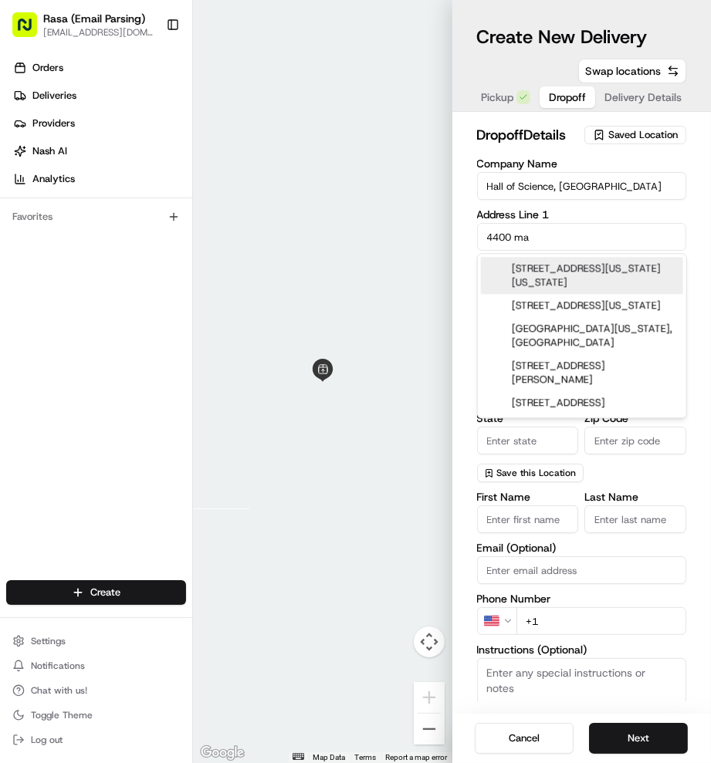
click at [650, 277] on div "[STREET_ADDRESS][US_STATE][US_STATE]" at bounding box center [582, 275] width 202 height 37
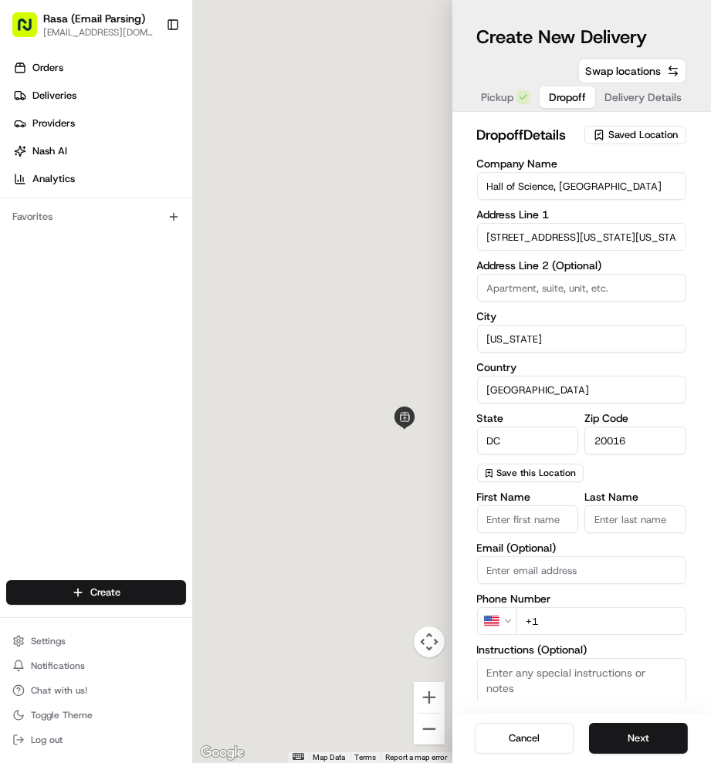
type input "[STREET_ADDRESS][US_STATE][US_STATE]"
type input "[US_STATE]"
type input "[GEOGRAPHIC_DATA]"
type input "DC"
type input "20016"
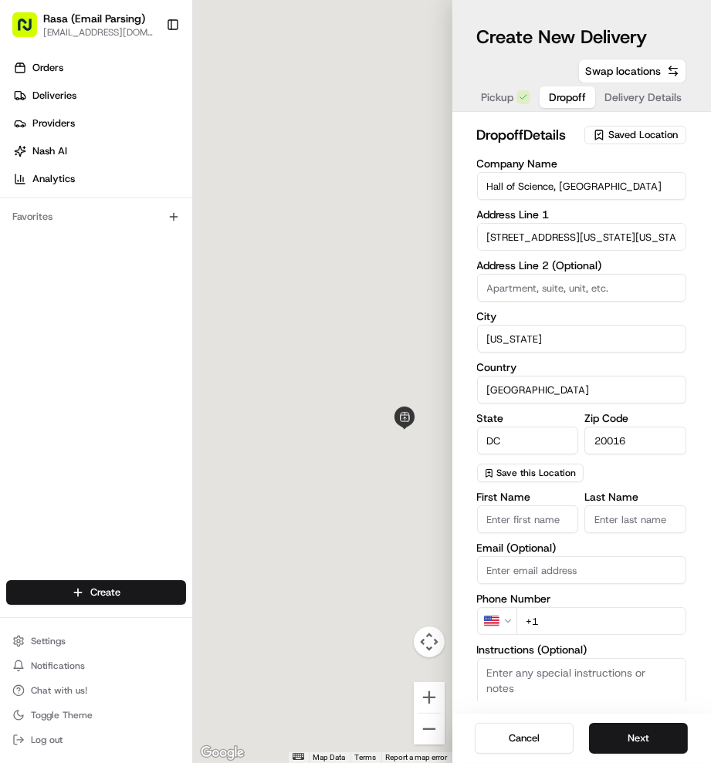
type input "[STREET_ADDRESS][US_STATE]"
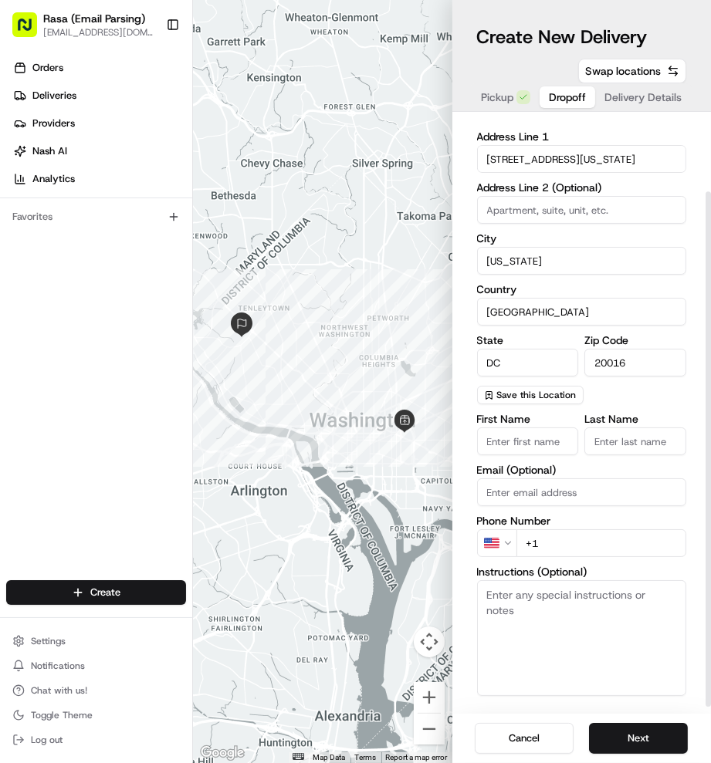
scroll to position [97, 0]
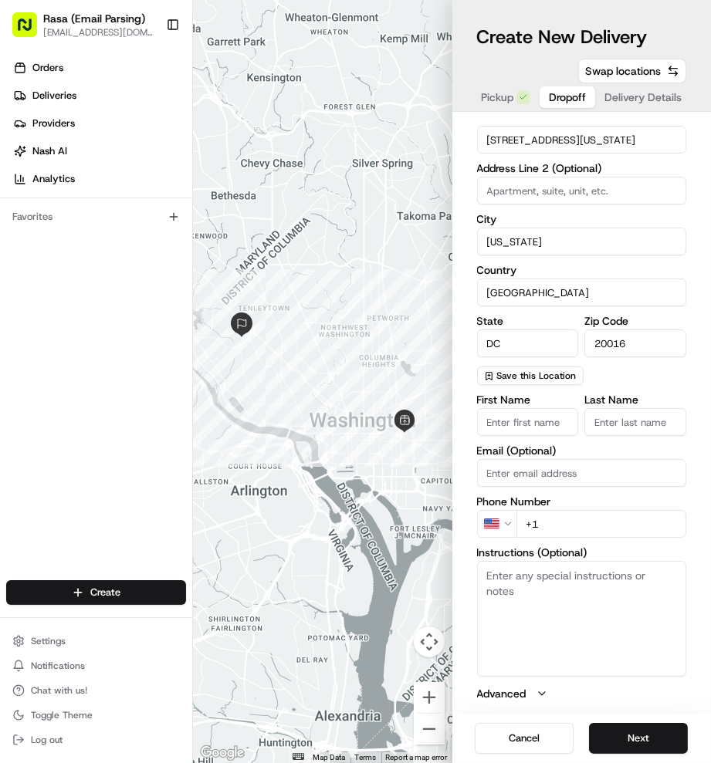
click at [496, 421] on input "First Name" at bounding box center [528, 422] width 102 height 28
paste input "[GEOGRAPHIC_DATA]"
type input "[GEOGRAPHIC_DATA]"
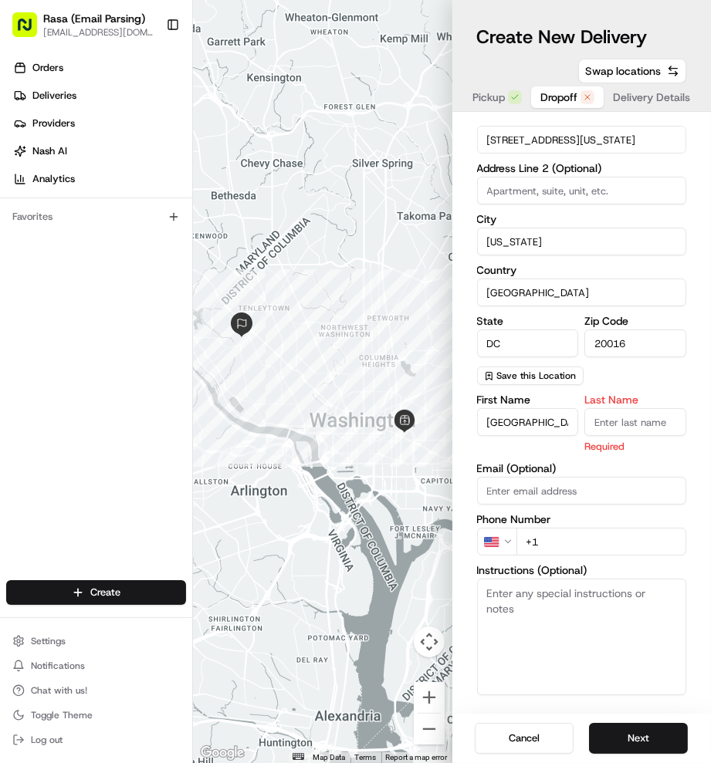
scroll to position [114, 0]
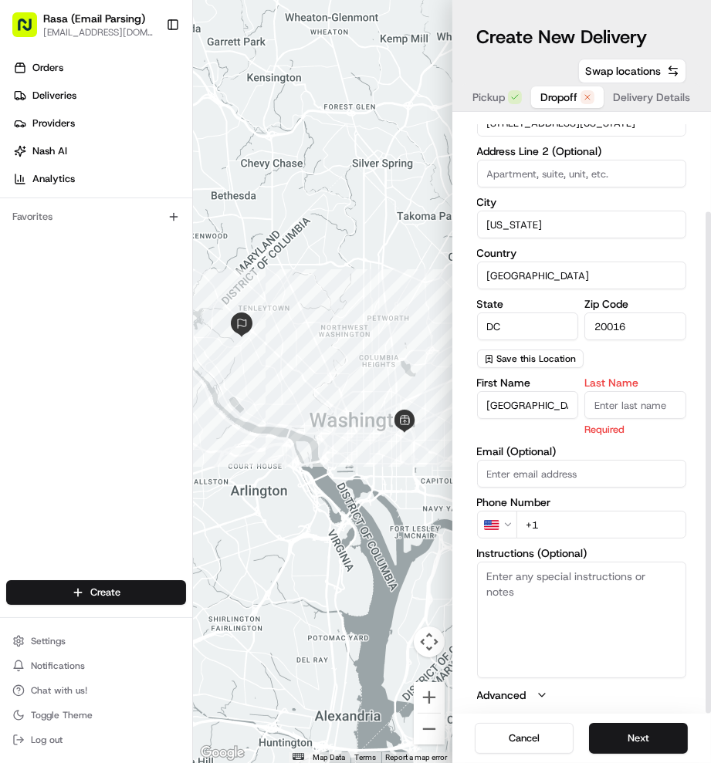
click at [600, 401] on input "Last Name" at bounding box center [635, 405] width 102 height 28
paste input "[PERSON_NAME]"
type input "[PERSON_NAME]"
click at [603, 519] on input "+1" at bounding box center [601, 525] width 171 height 28
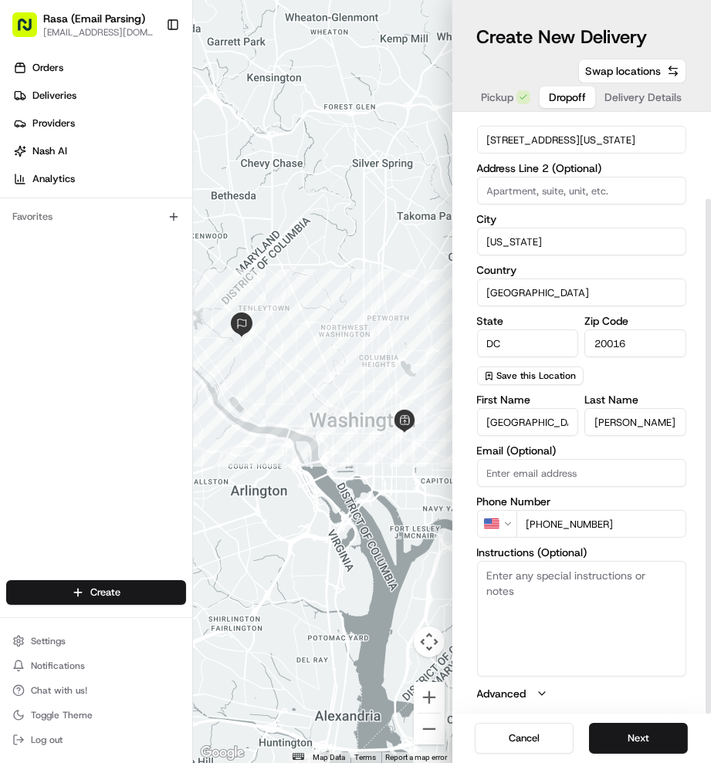
type input "[PHONE_NUMBER]"
click at [592, 594] on textarea "Instructions (Optional)" at bounding box center [582, 619] width 210 height 116
paste textarea "Hall of Science, [GEOGRAPHIC_DATA] Room 113 [US_STATE], [GEOGRAPHIC_DATA], DC 2…"
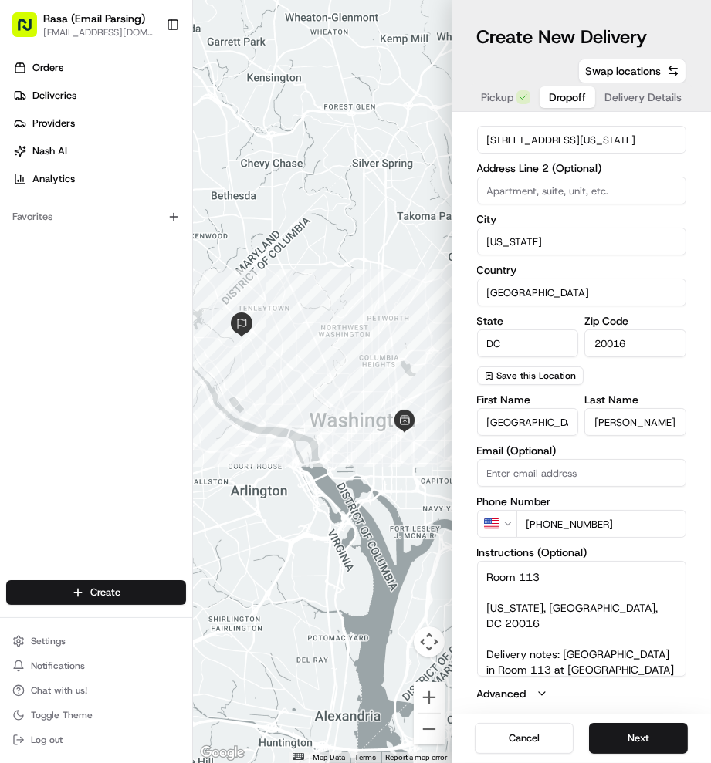
scroll to position [36, 0]
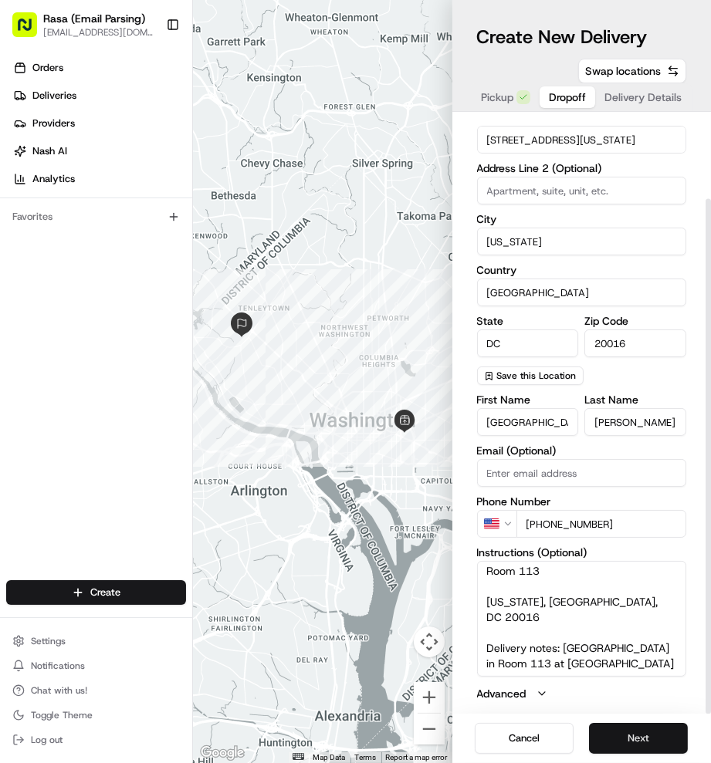
type textarea "Hall of Science, [GEOGRAPHIC_DATA] Room 113 [US_STATE], [GEOGRAPHIC_DATA], DC 2…"
click at [627, 730] on button "Next" at bounding box center [638, 738] width 99 height 31
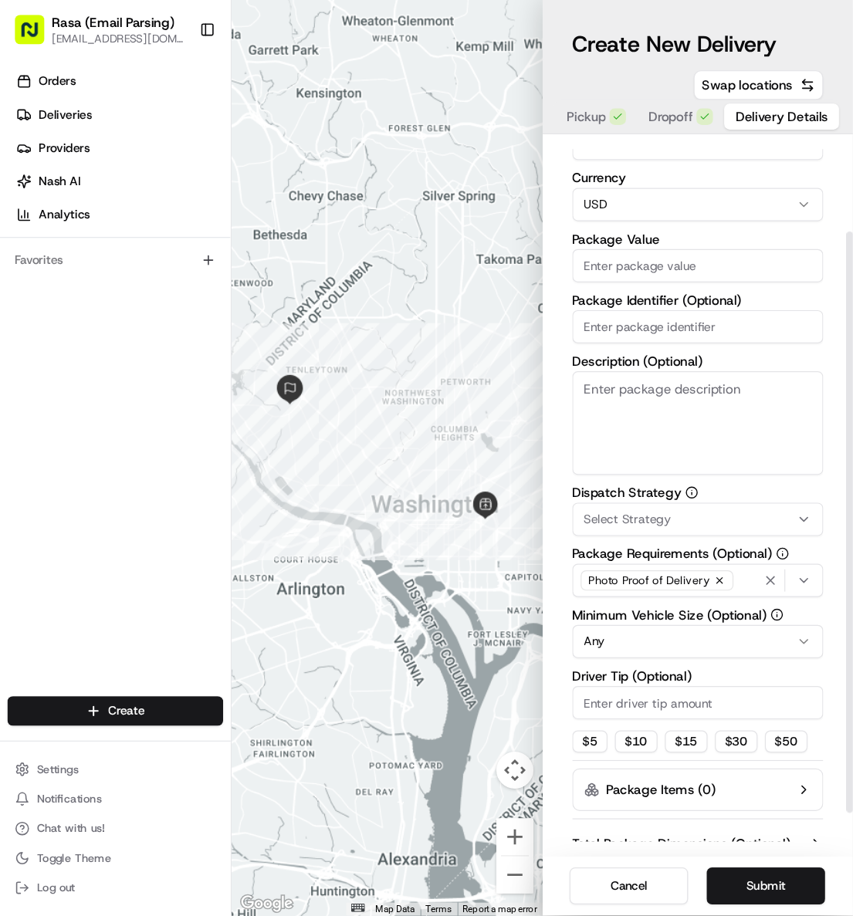
scroll to position [0, 0]
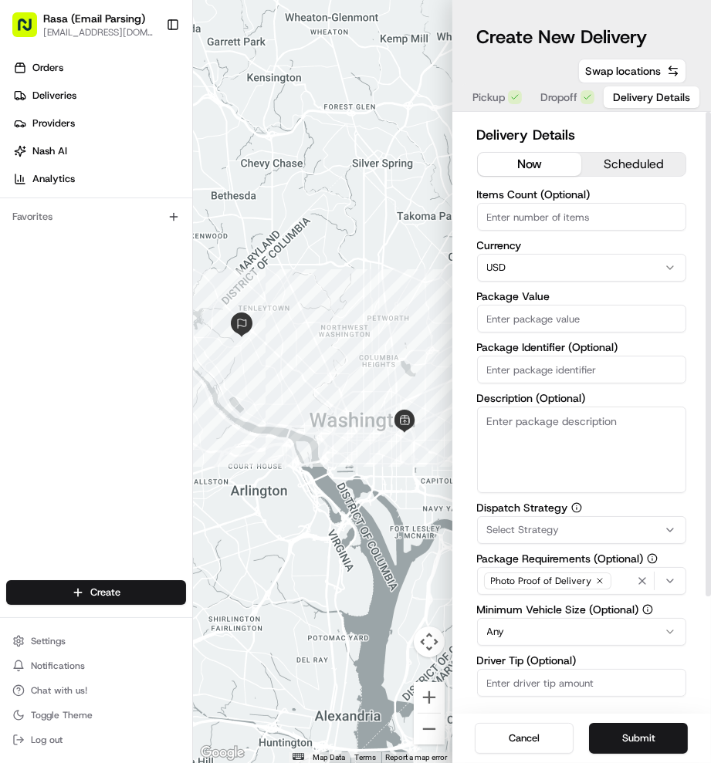
click at [624, 164] on button "scheduled" at bounding box center [633, 164] width 104 height 23
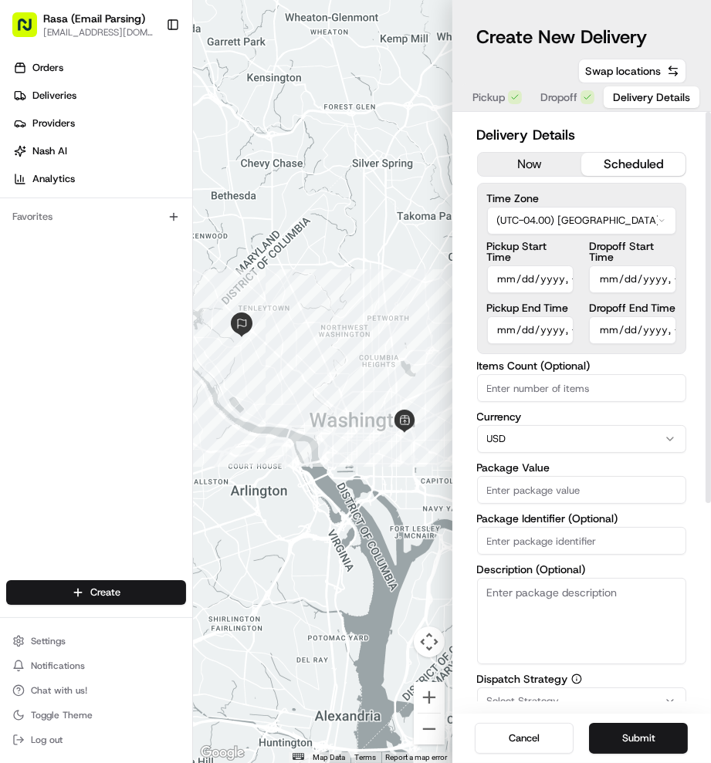
click at [552, 278] on input "Pickup Start Time" at bounding box center [530, 280] width 87 height 28
type input "[DATE]T11:00"
click at [610, 418] on label "Currency" at bounding box center [582, 416] width 210 height 11
click at [628, 283] on input "Dropoff Start Time" at bounding box center [632, 280] width 87 height 28
type input "[DATE]T11:30"
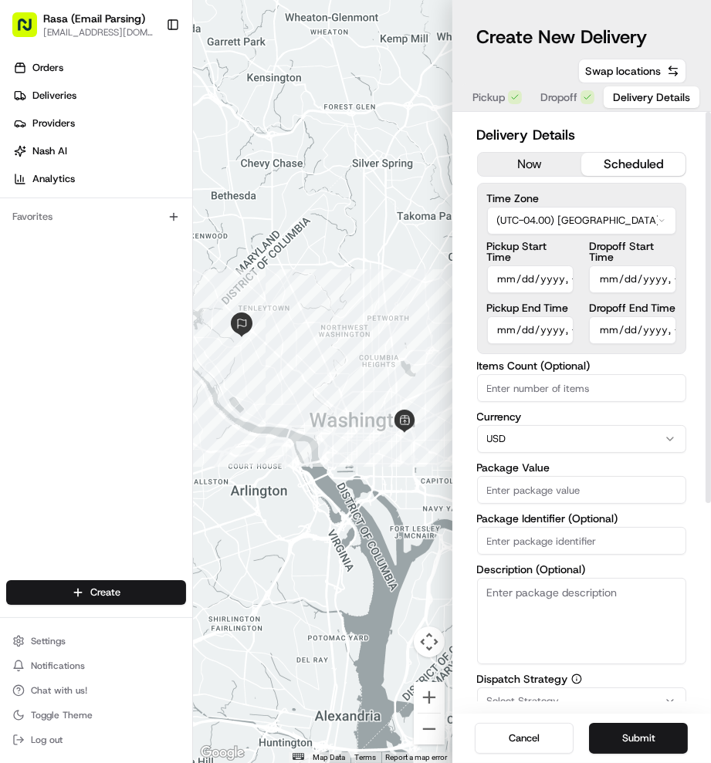
click at [662, 570] on label "Description (Optional)" at bounding box center [582, 569] width 210 height 11
click at [662, 578] on textarea "Description (Optional)" at bounding box center [582, 621] width 210 height 86
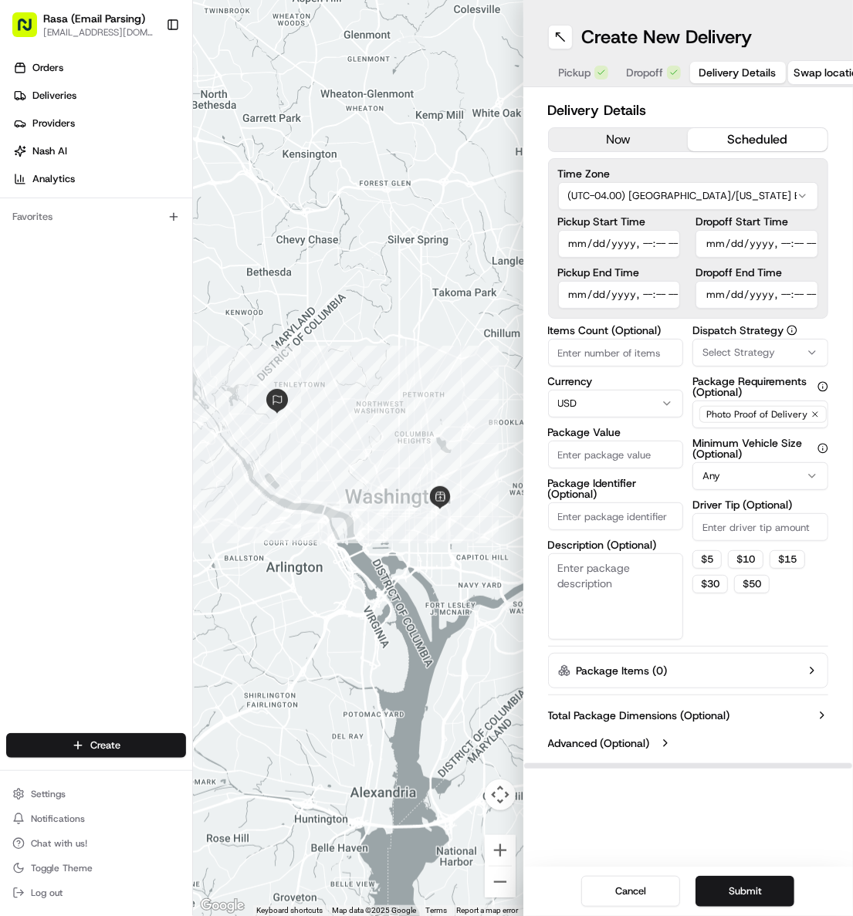
click at [634, 285] on input "Pickup End Time" at bounding box center [619, 295] width 123 height 28
type input "[DATE]T11:02"
click at [710, 610] on div "Dispatch Strategy Select Strategy Package Requirements (Optional) Photo Proof o…" at bounding box center [760, 482] width 136 height 315
click at [710, 293] on input "Dropoff End Time" at bounding box center [756, 295] width 123 height 28
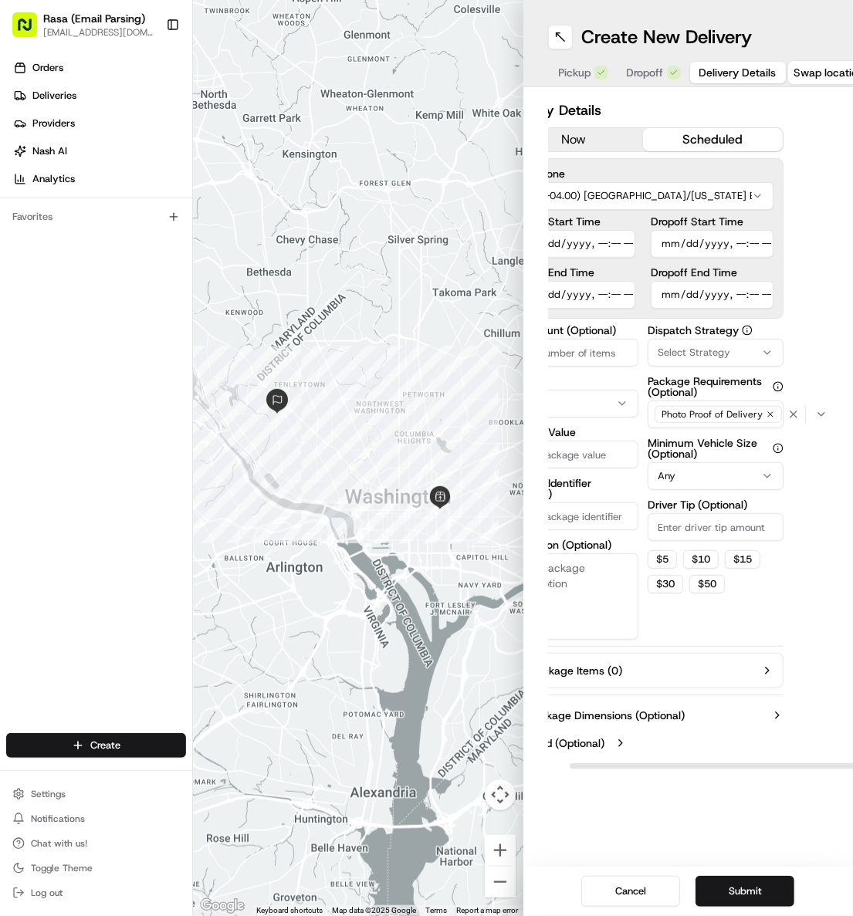
type input "[DATE]T11:31"
click at [710, 239] on div "Delivery Details now scheduled Time Zone (UTC-04.00) [GEOGRAPHIC_DATA]/[US_STAT…" at bounding box center [688, 429] width 281 height 658
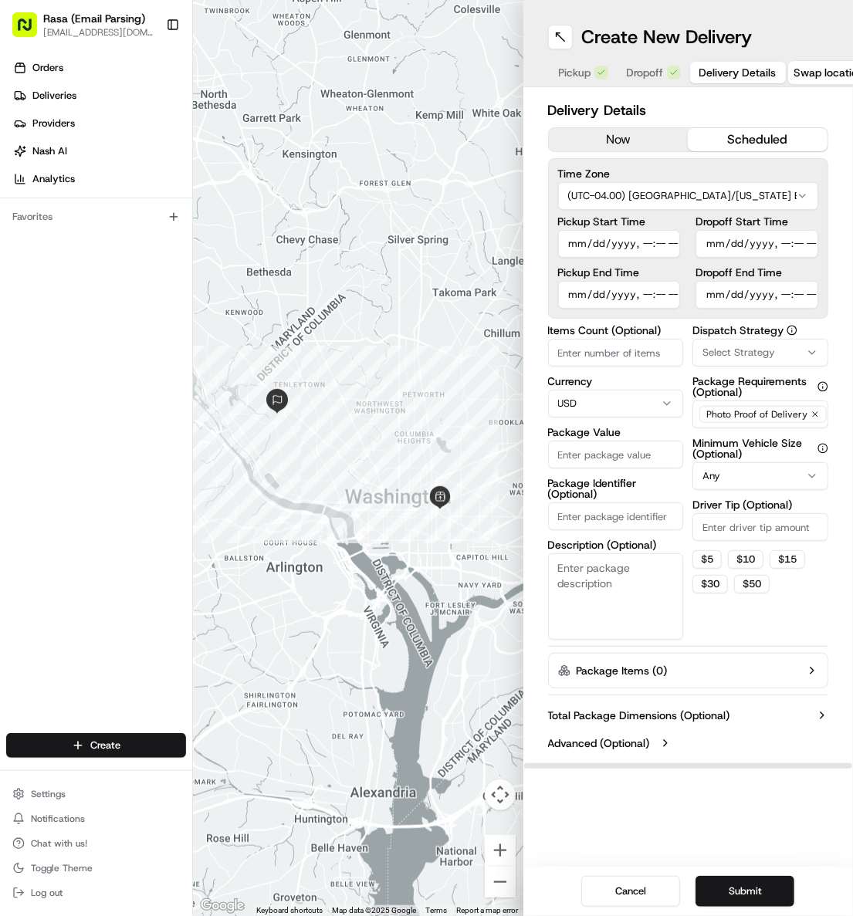
click at [624, 449] on input "Package Value" at bounding box center [616, 455] width 136 height 28
type input "610"
click at [710, 552] on button "$ 10" at bounding box center [746, 559] width 36 height 19
type input "10"
click at [710, 763] on button "Submit" at bounding box center [744, 891] width 99 height 31
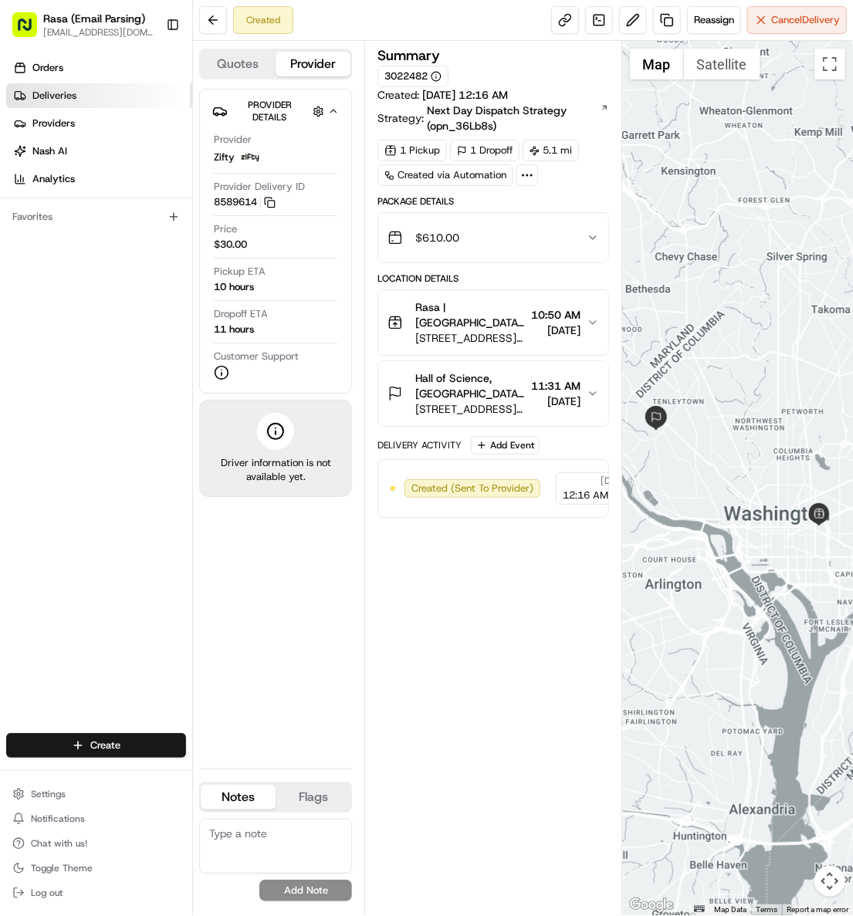
click at [139, 97] on link "Deliveries" at bounding box center [99, 95] width 186 height 25
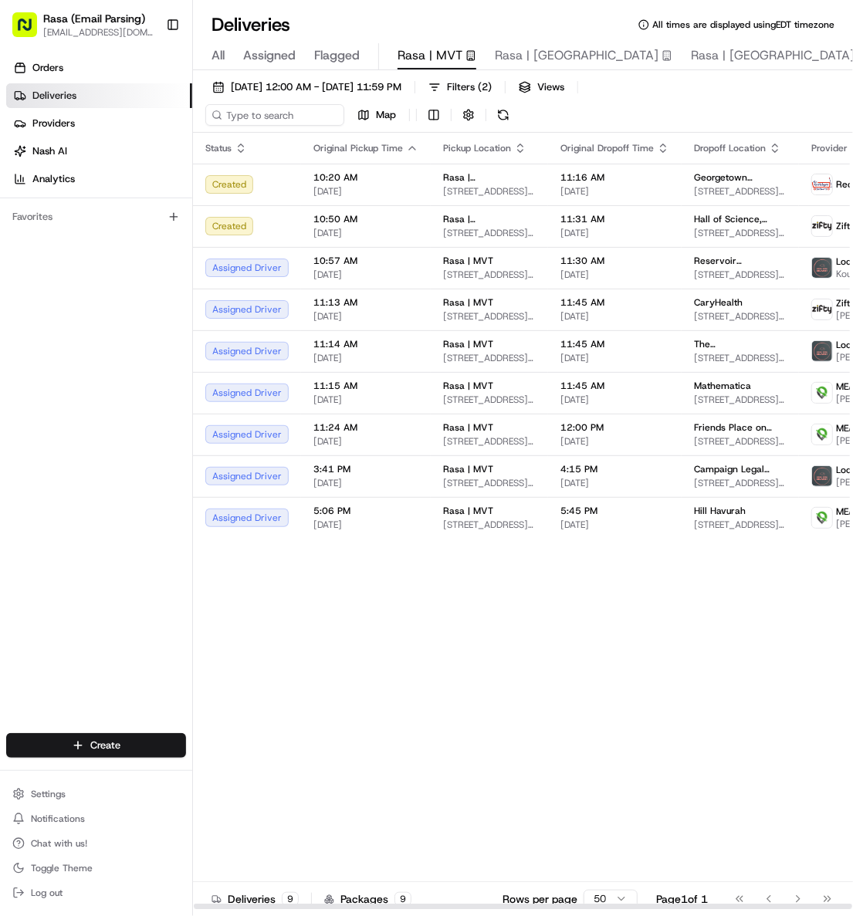
click at [554, 696] on div "Status Original Pickup Time Pickup Location Original Dropoff Time Dropoff Locat…" at bounding box center [615, 521] width 845 height 777
click at [174, 15] on button "Toggle Sidebar" at bounding box center [173, 25] width 26 height 26
